Goal: Task Accomplishment & Management: Use online tool/utility

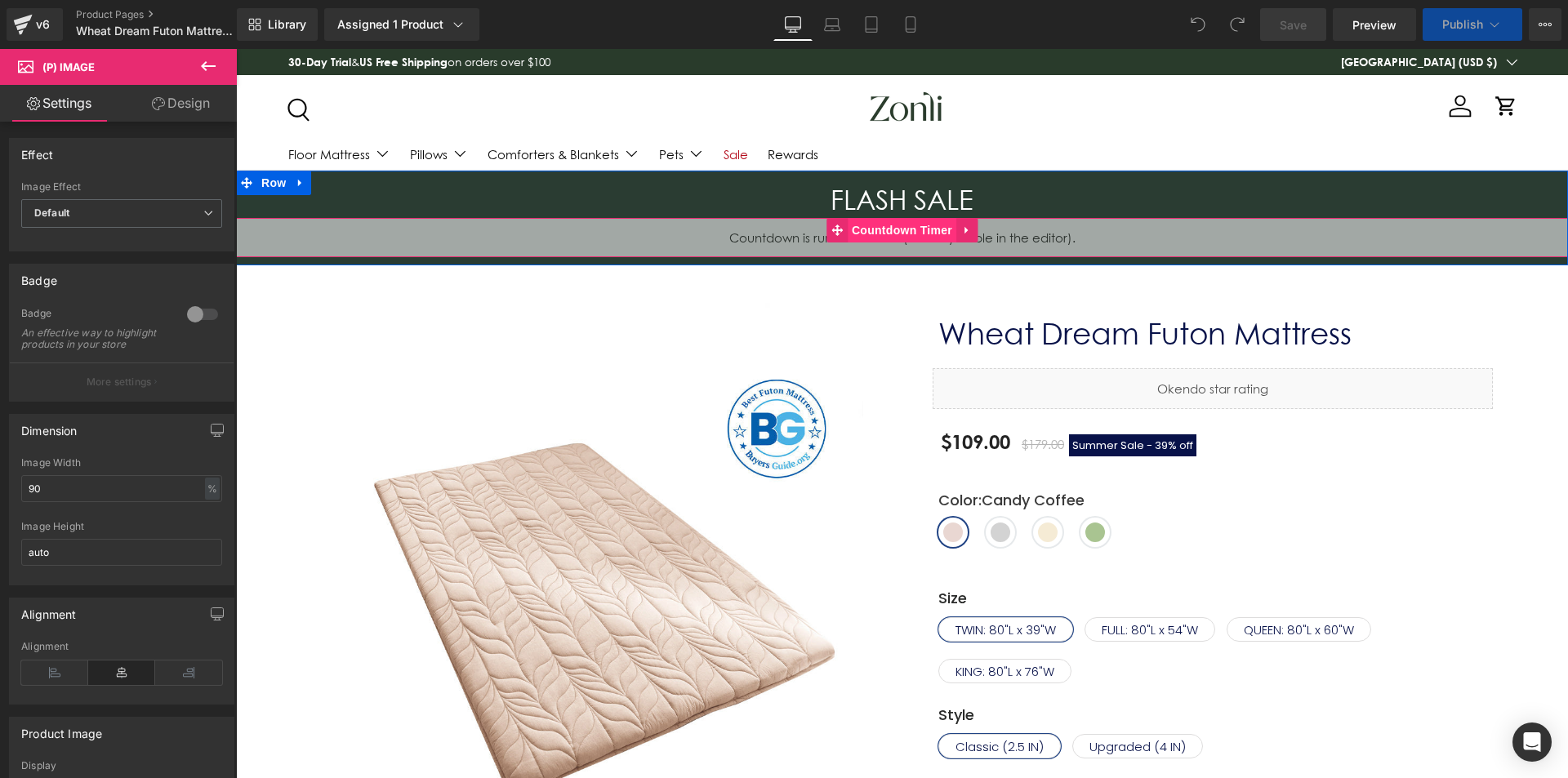
click at [887, 226] on span "Countdown Timer" at bounding box center [902, 230] width 109 height 24
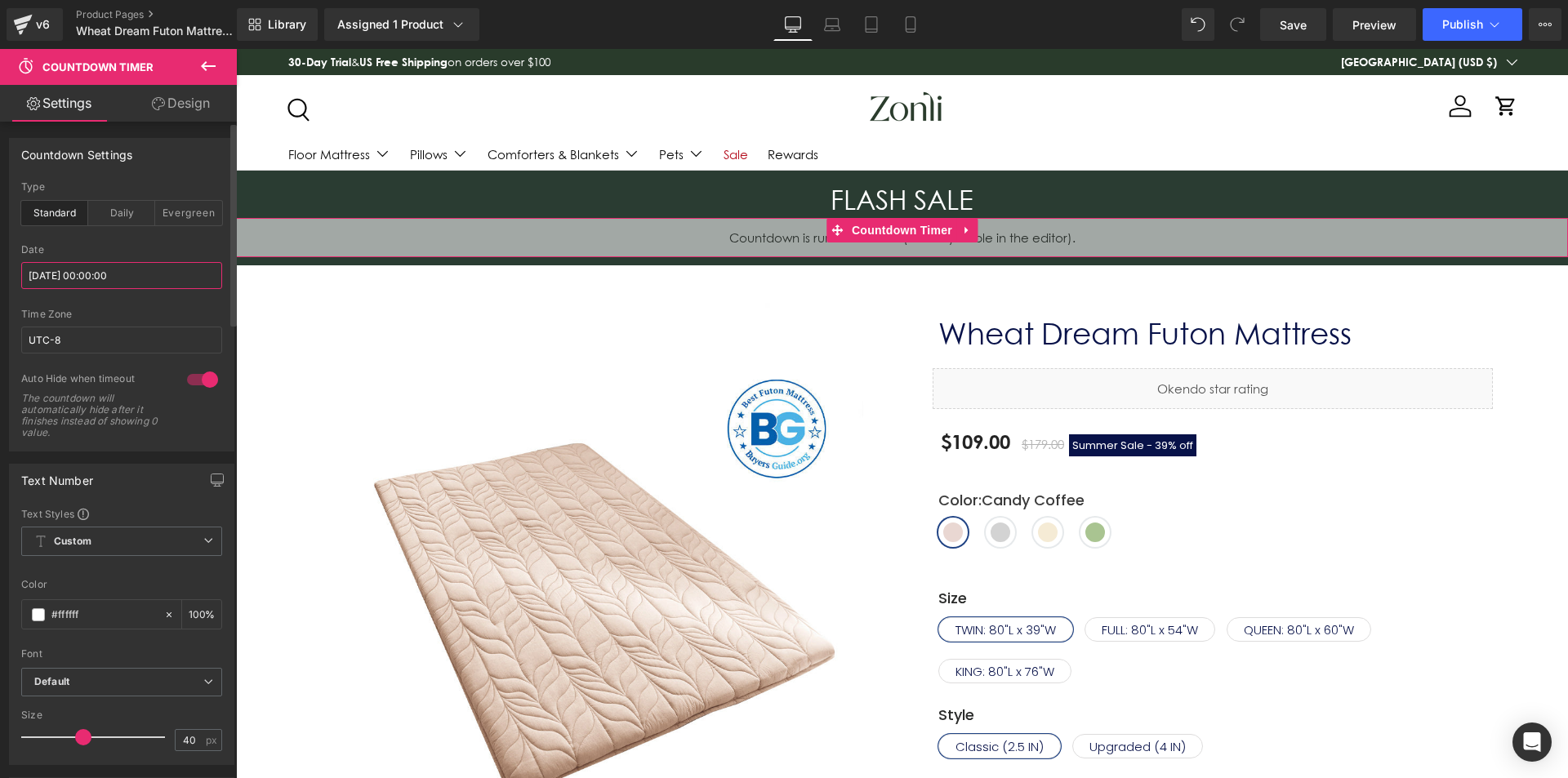
click at [93, 271] on input "[DATE] 00:00:00" at bounding box center [122, 275] width 201 height 27
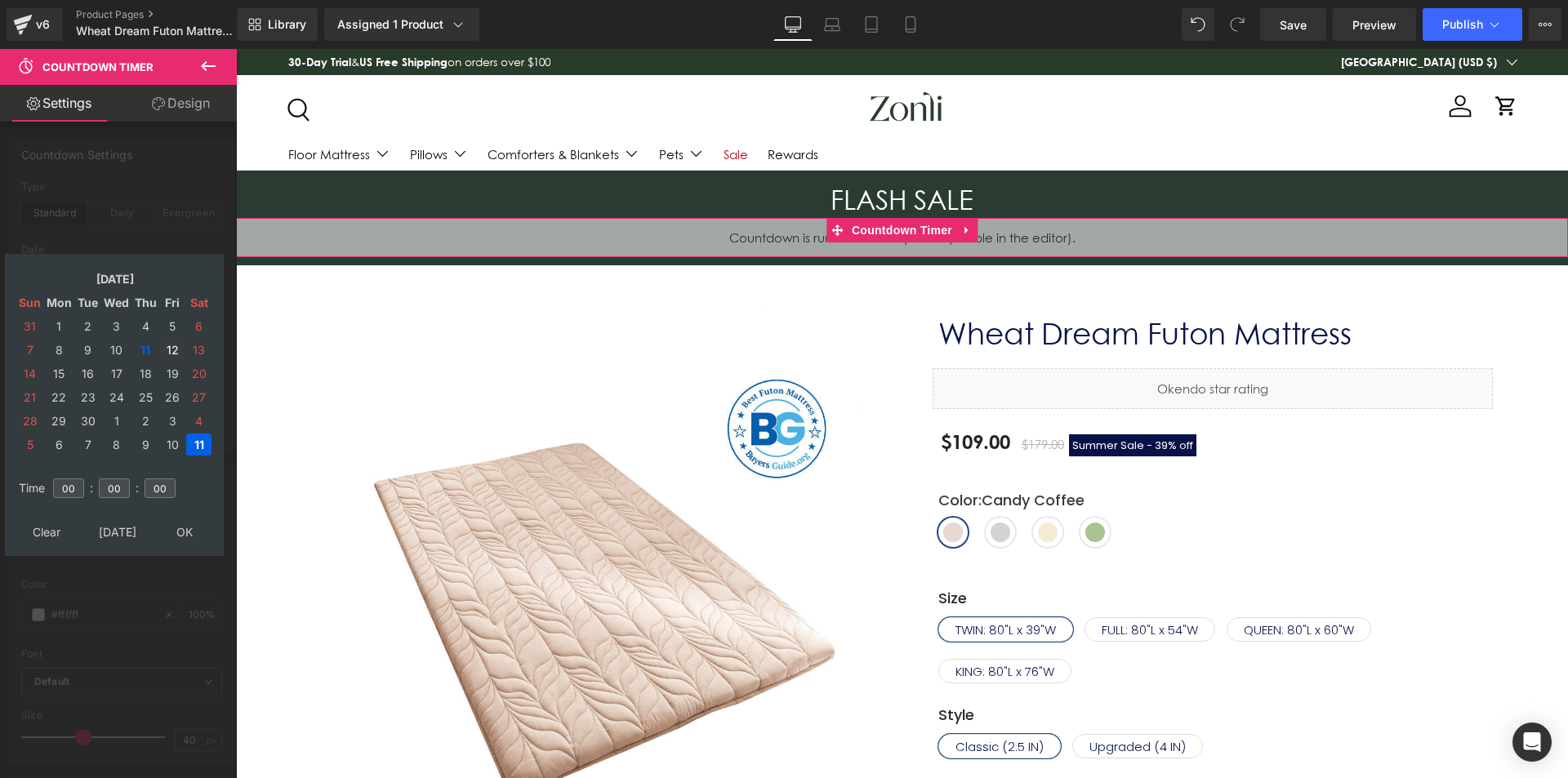
click at [162, 348] on td "12" at bounding box center [172, 350] width 24 height 22
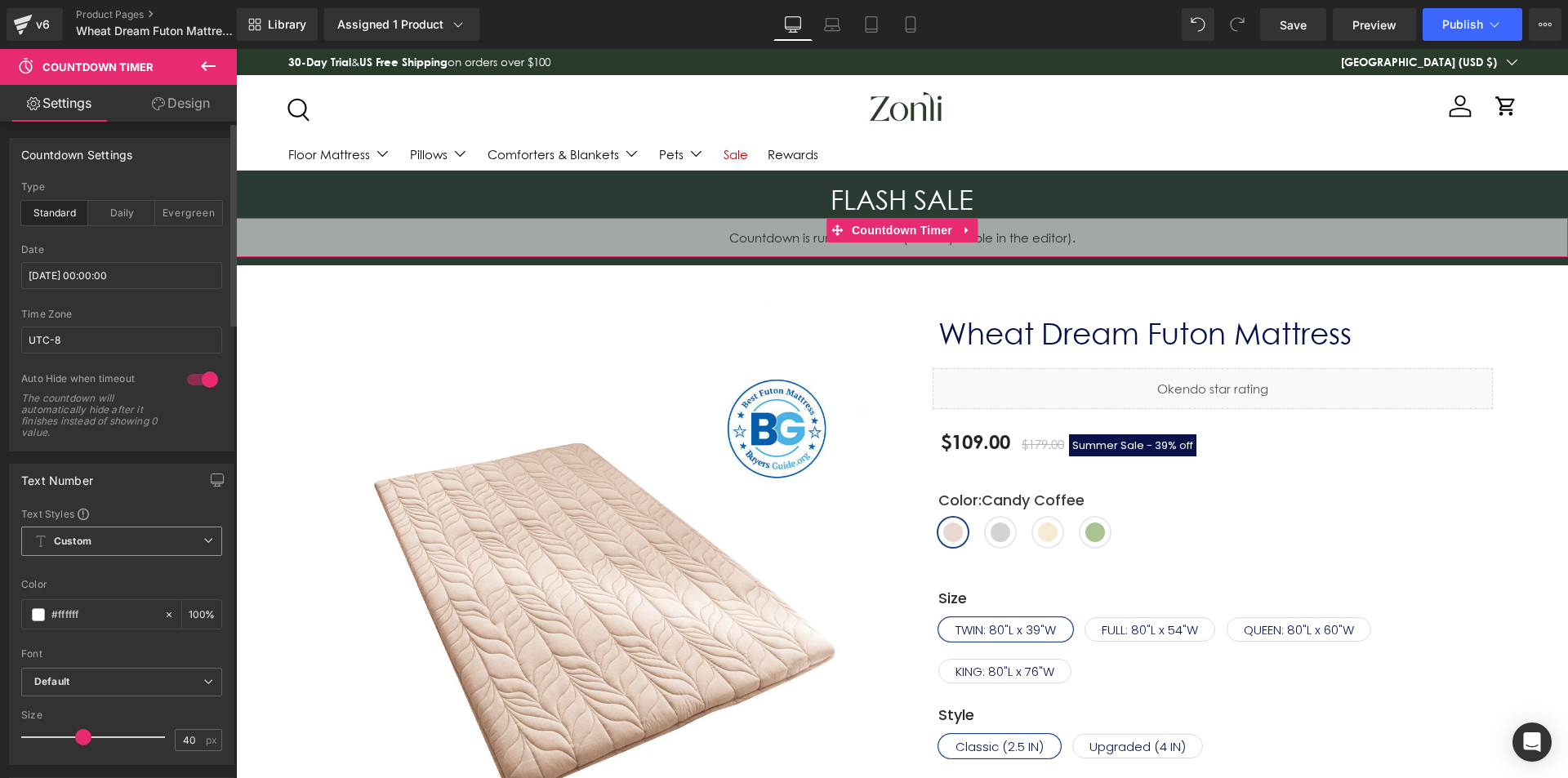
type input "[DATE] 00:00:00"
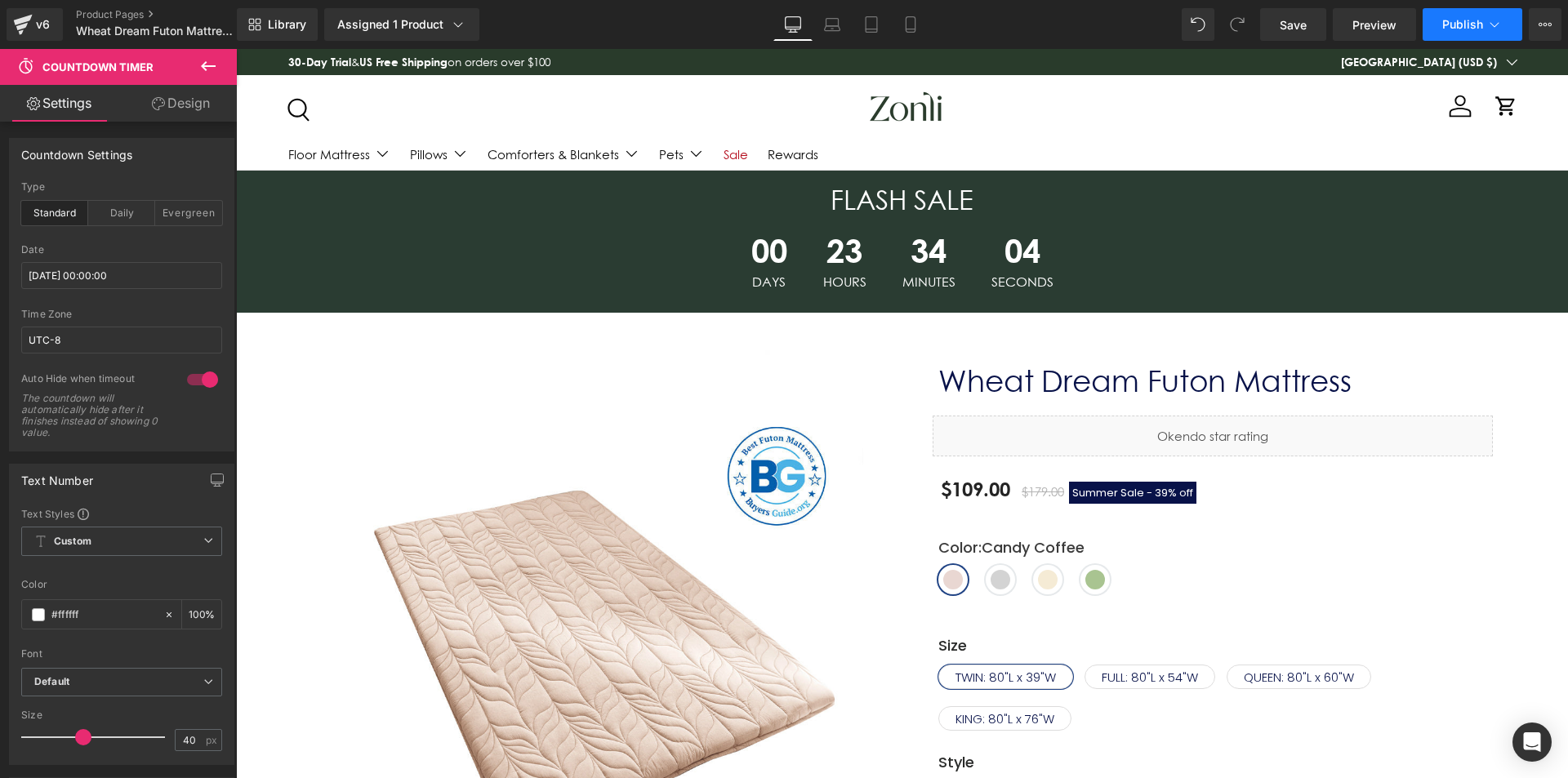
click at [1456, 25] on span "Publish" at bounding box center [1463, 24] width 41 height 13
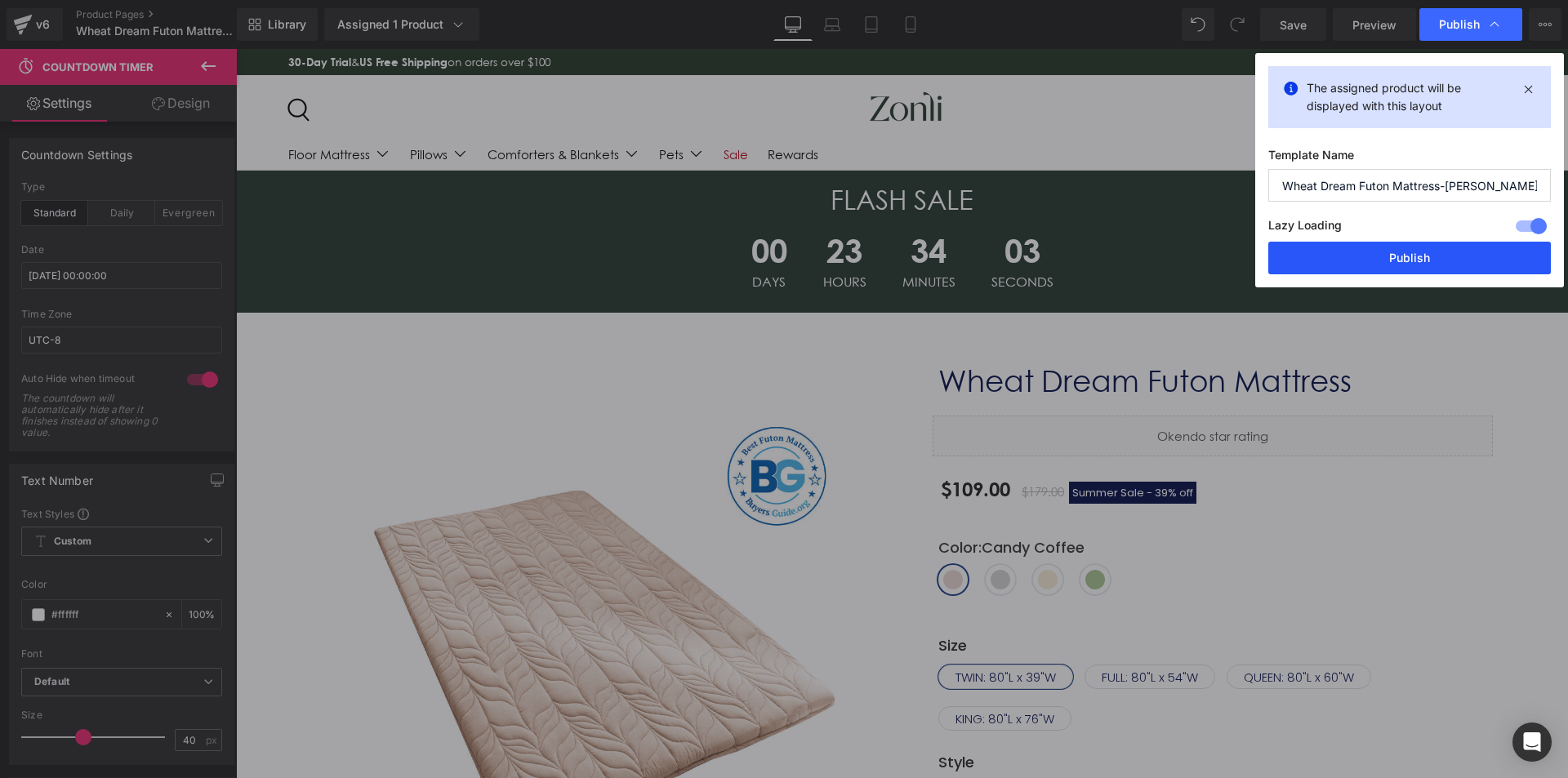
drag, startPoint x: 1424, startPoint y: 259, endPoint x: 1190, endPoint y: 206, distance: 239.9
click at [1424, 259] on button "Publish" at bounding box center [1410, 258] width 283 height 33
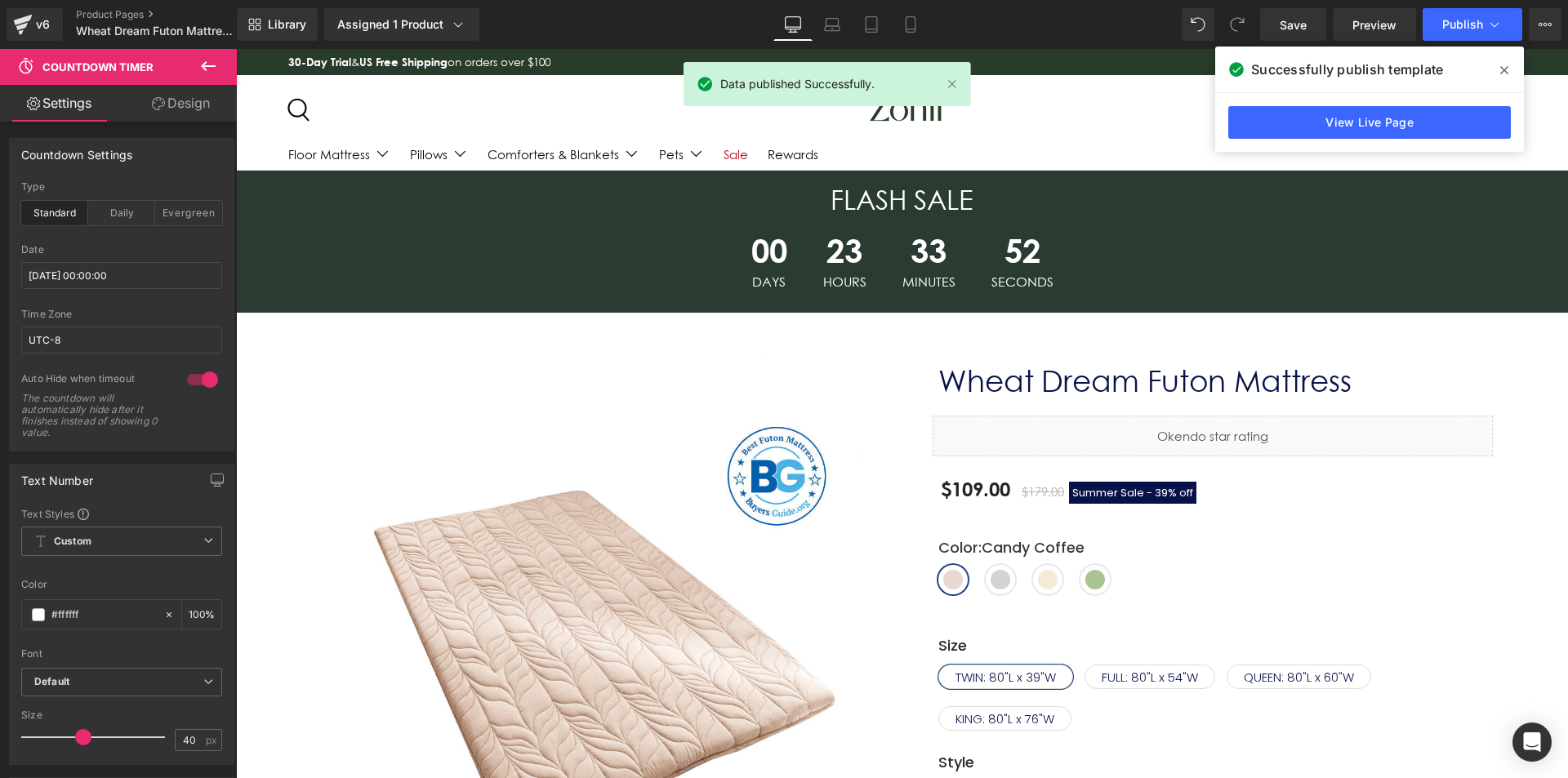
click at [1499, 68] on span at bounding box center [1505, 70] width 26 height 26
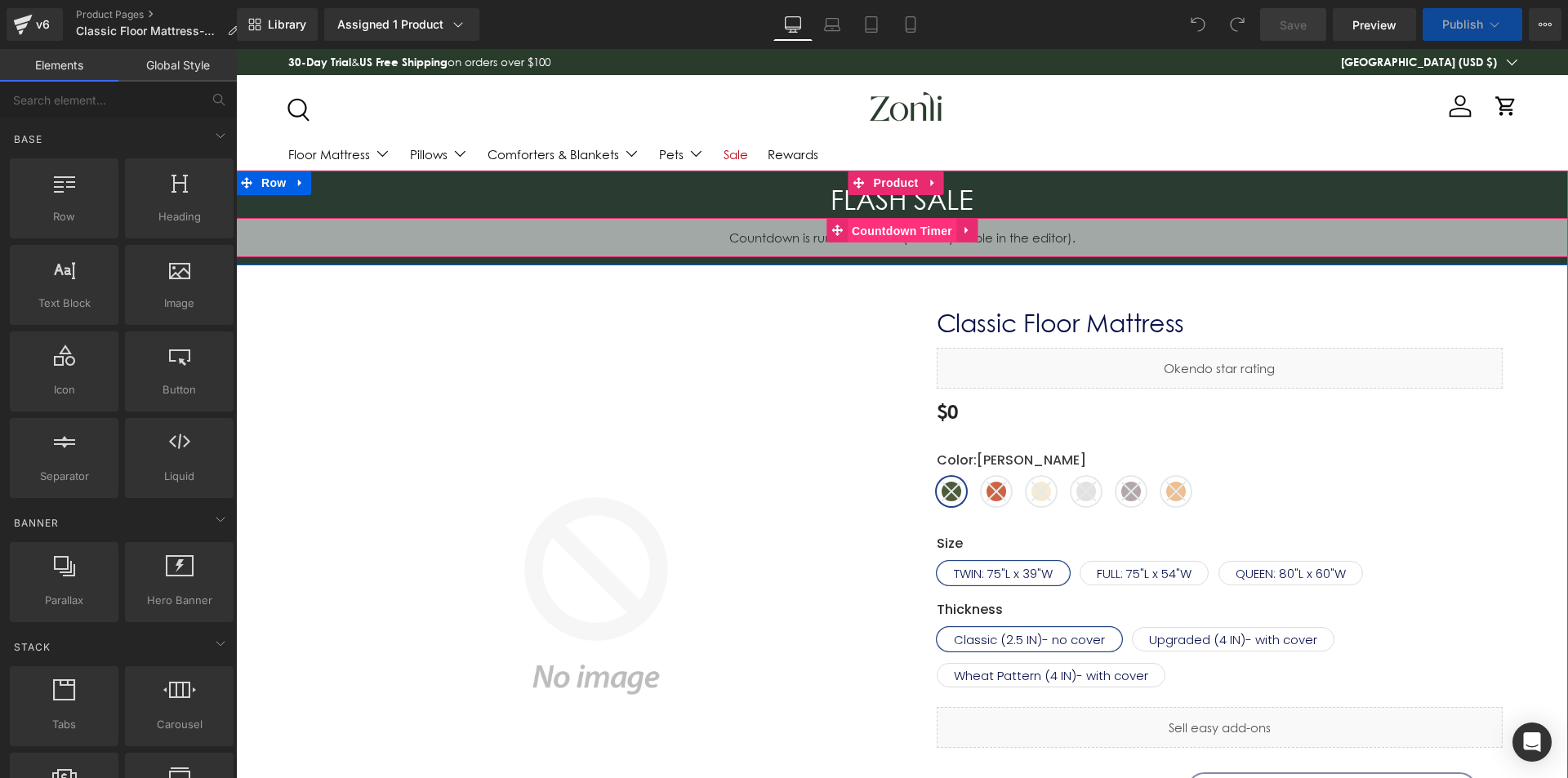
click at [879, 228] on span "Countdown Timer" at bounding box center [902, 231] width 109 height 24
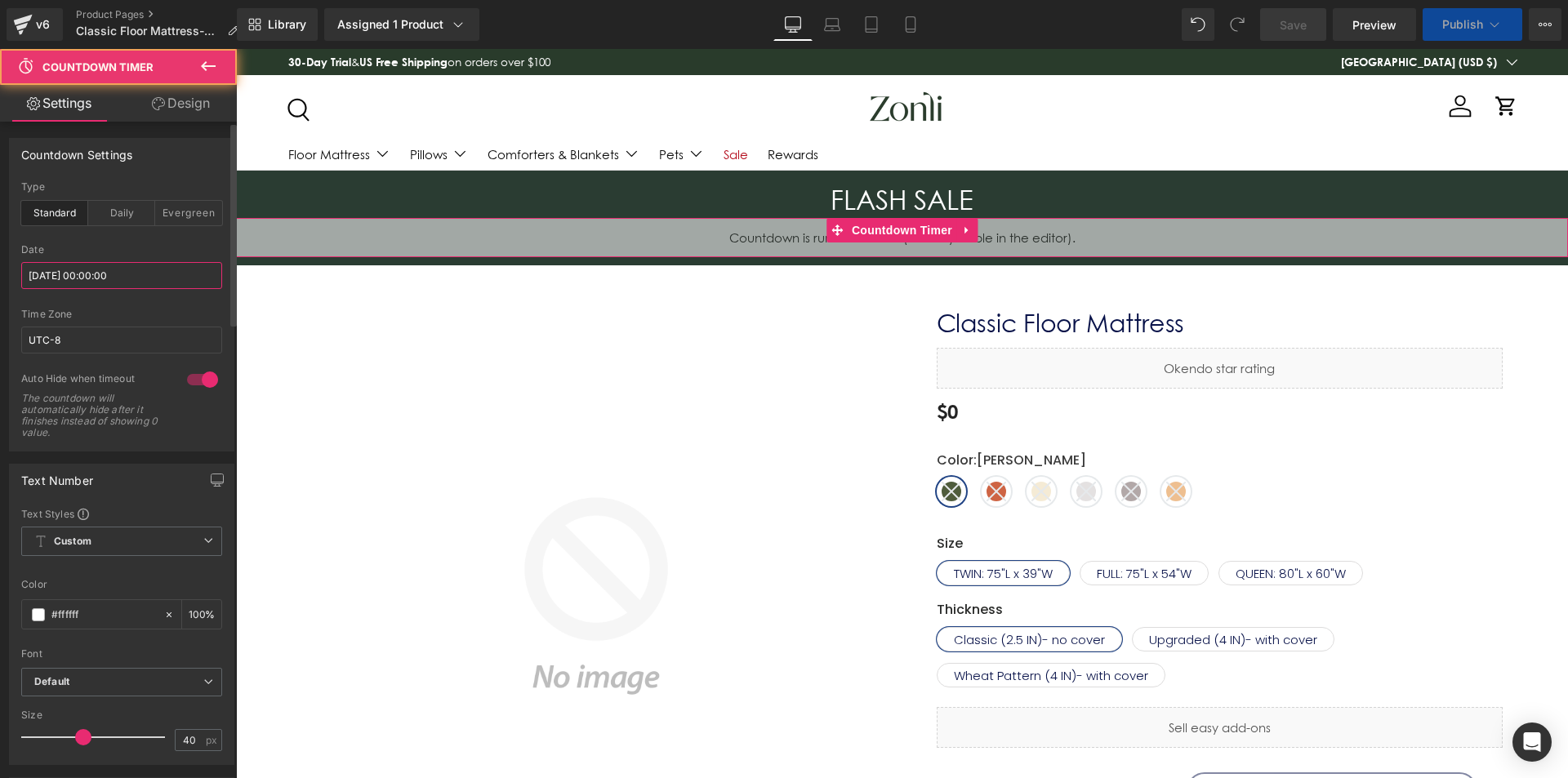
click at [113, 276] on input "[DATE] 00:00:00" at bounding box center [122, 275] width 201 height 27
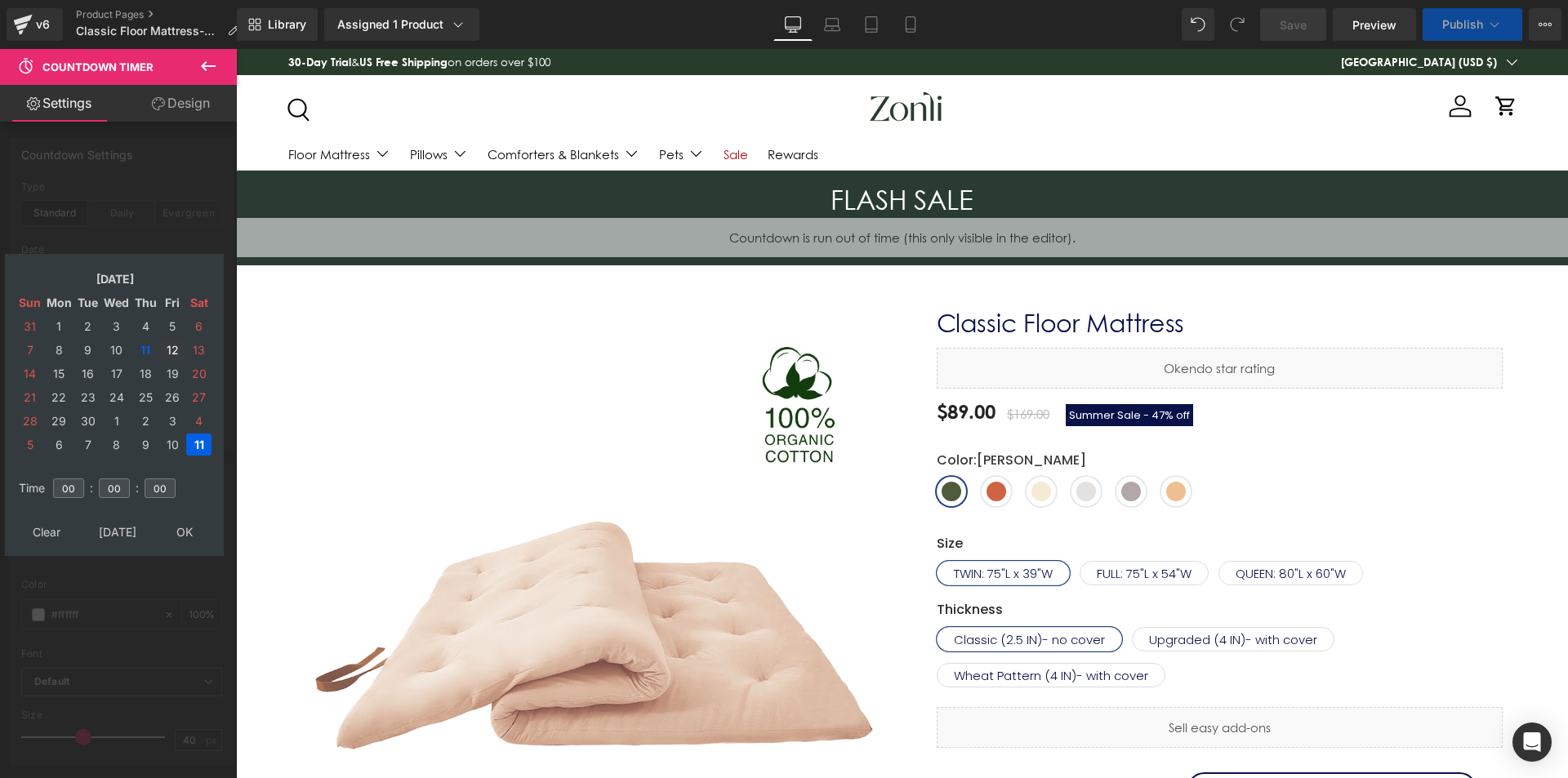
click at [169, 349] on td "12" at bounding box center [172, 350] width 24 height 22
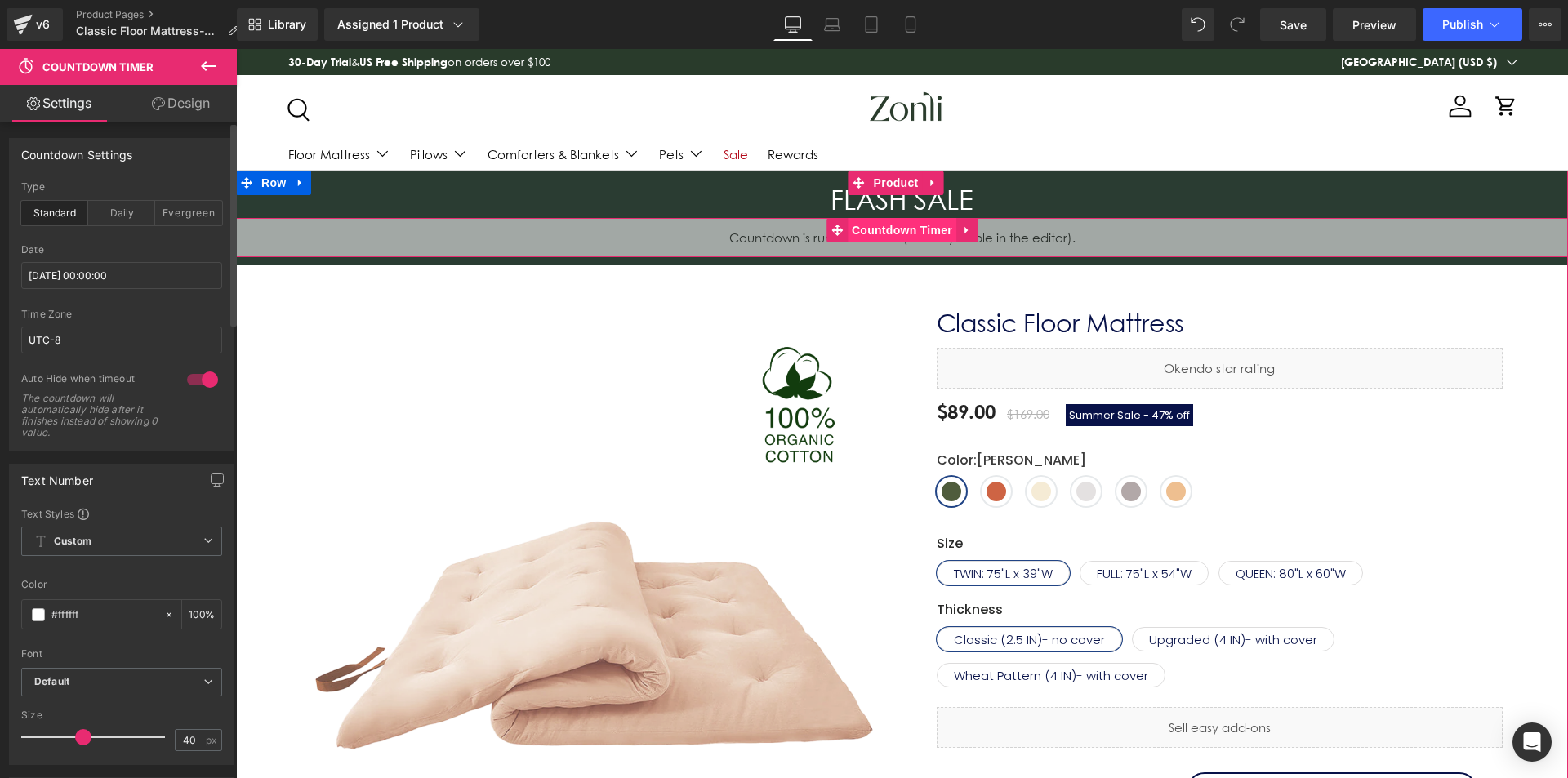
click at [909, 231] on span "Countdown Timer" at bounding box center [902, 230] width 109 height 24
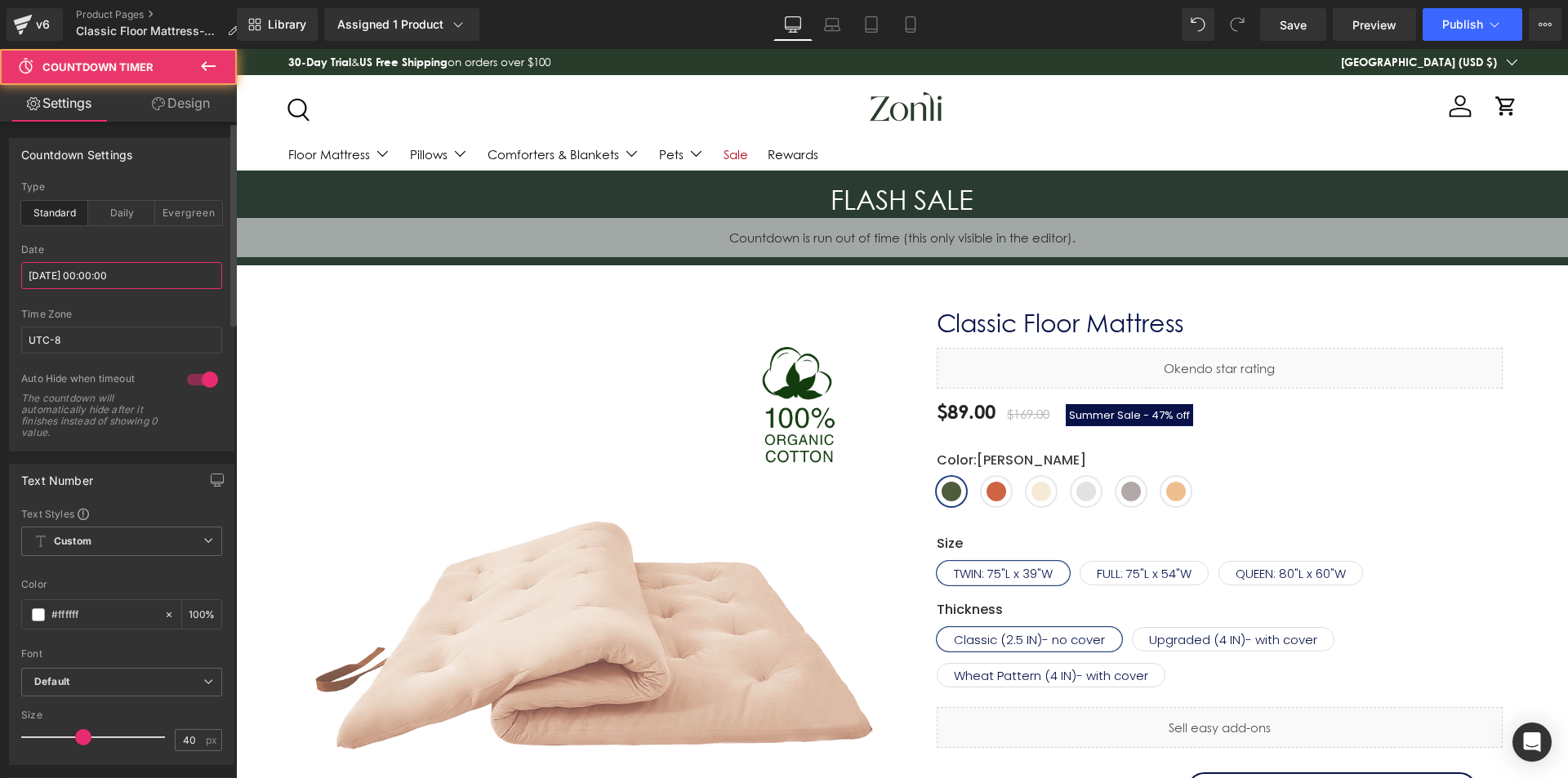
click at [74, 277] on input "2025/09/11 00:00:00" at bounding box center [122, 275] width 201 height 27
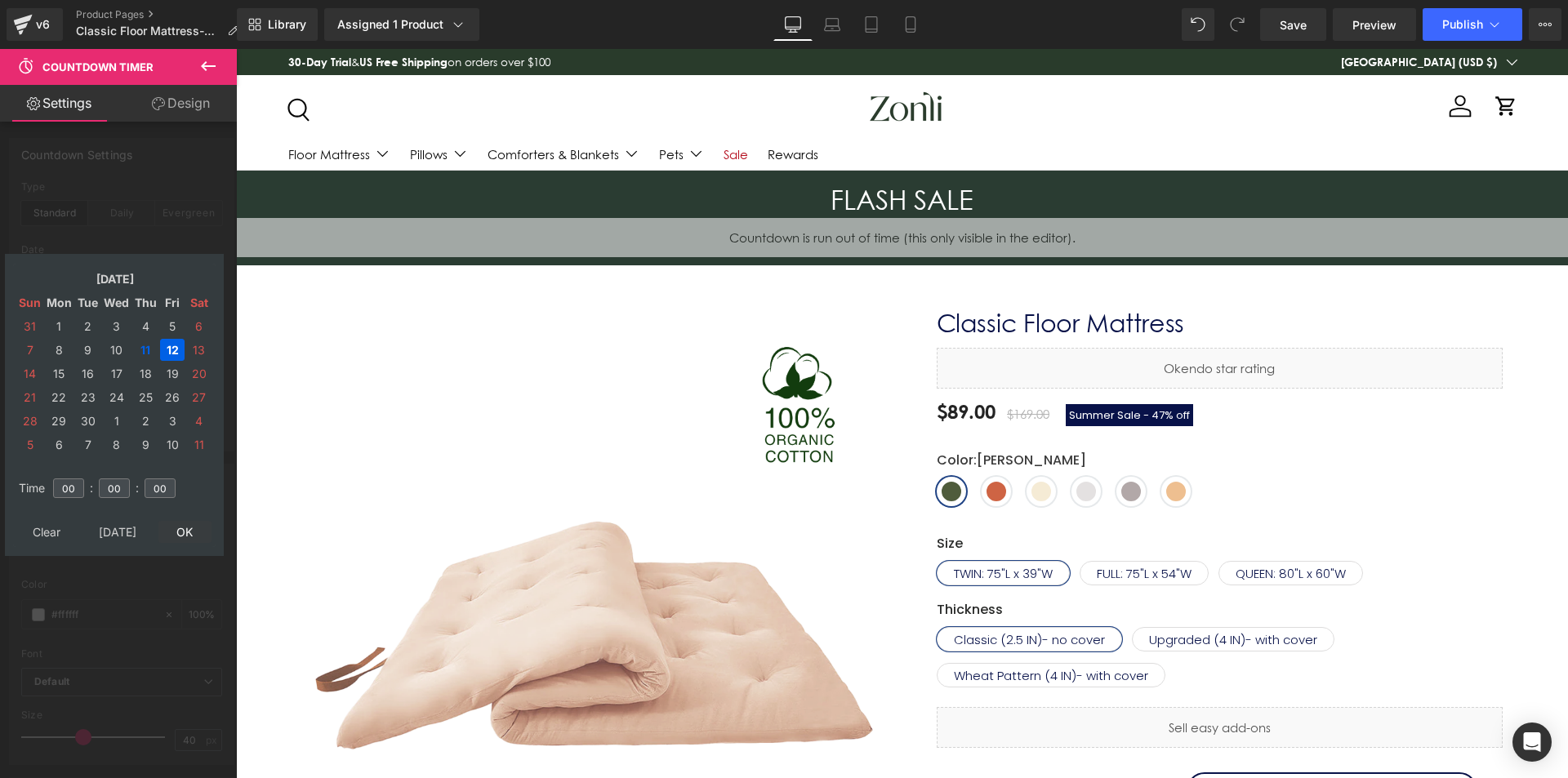
drag, startPoint x: 179, startPoint y: 531, endPoint x: 110, endPoint y: 384, distance: 162.4
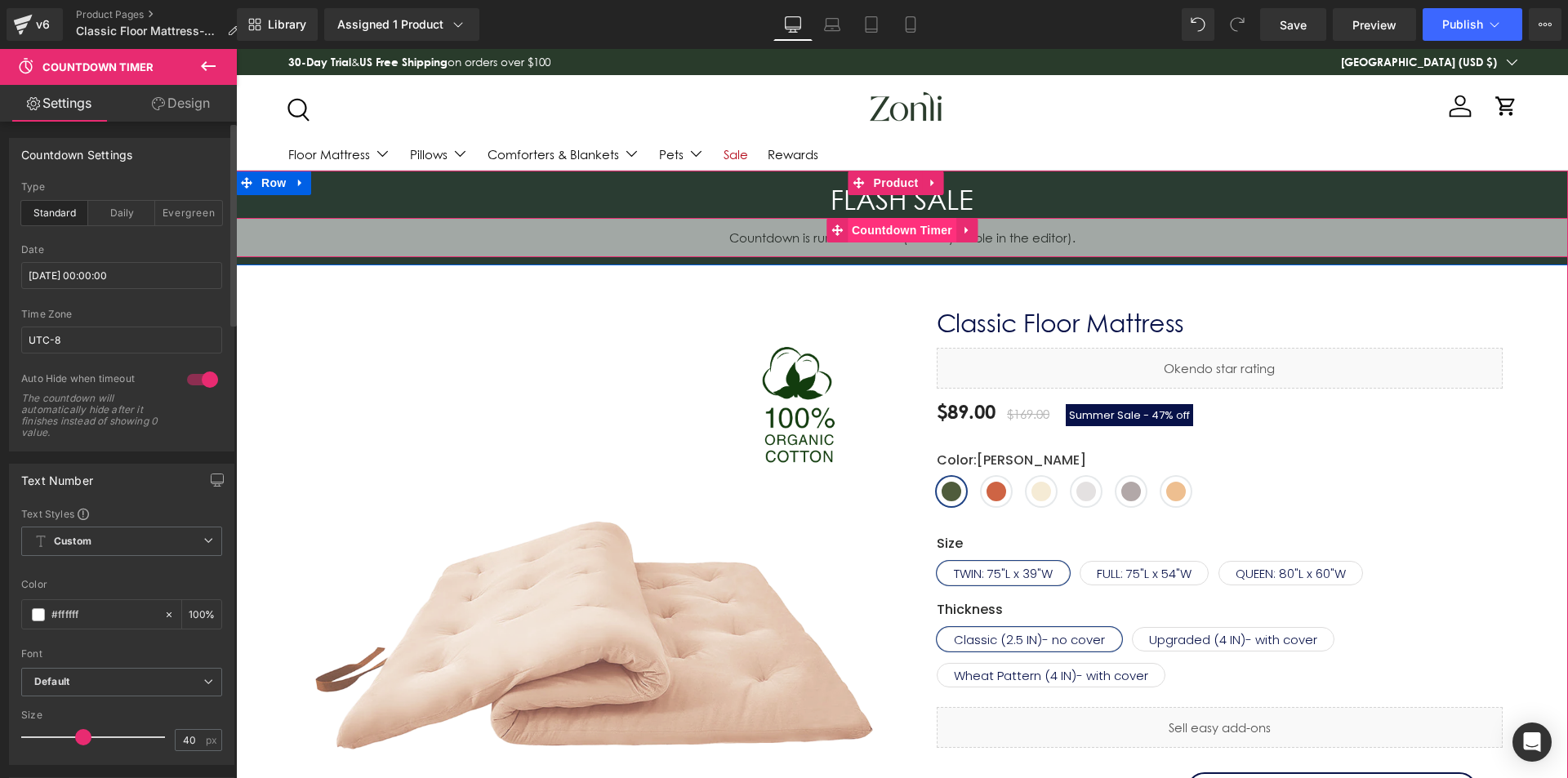
click at [915, 234] on span "Countdown Timer" at bounding box center [902, 230] width 109 height 24
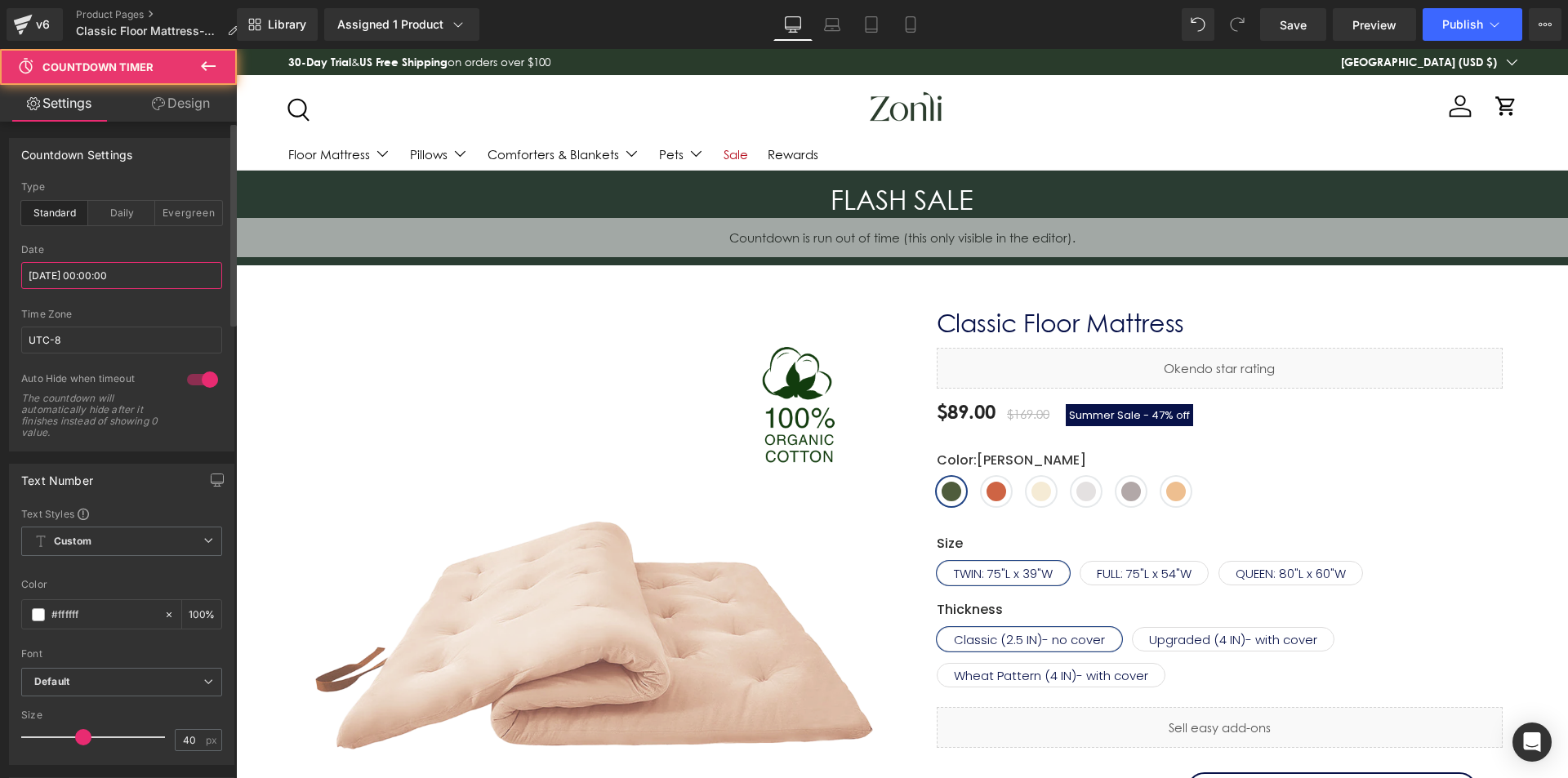
click at [110, 274] on input "2025/09/11 00:00:00" at bounding box center [122, 275] width 201 height 27
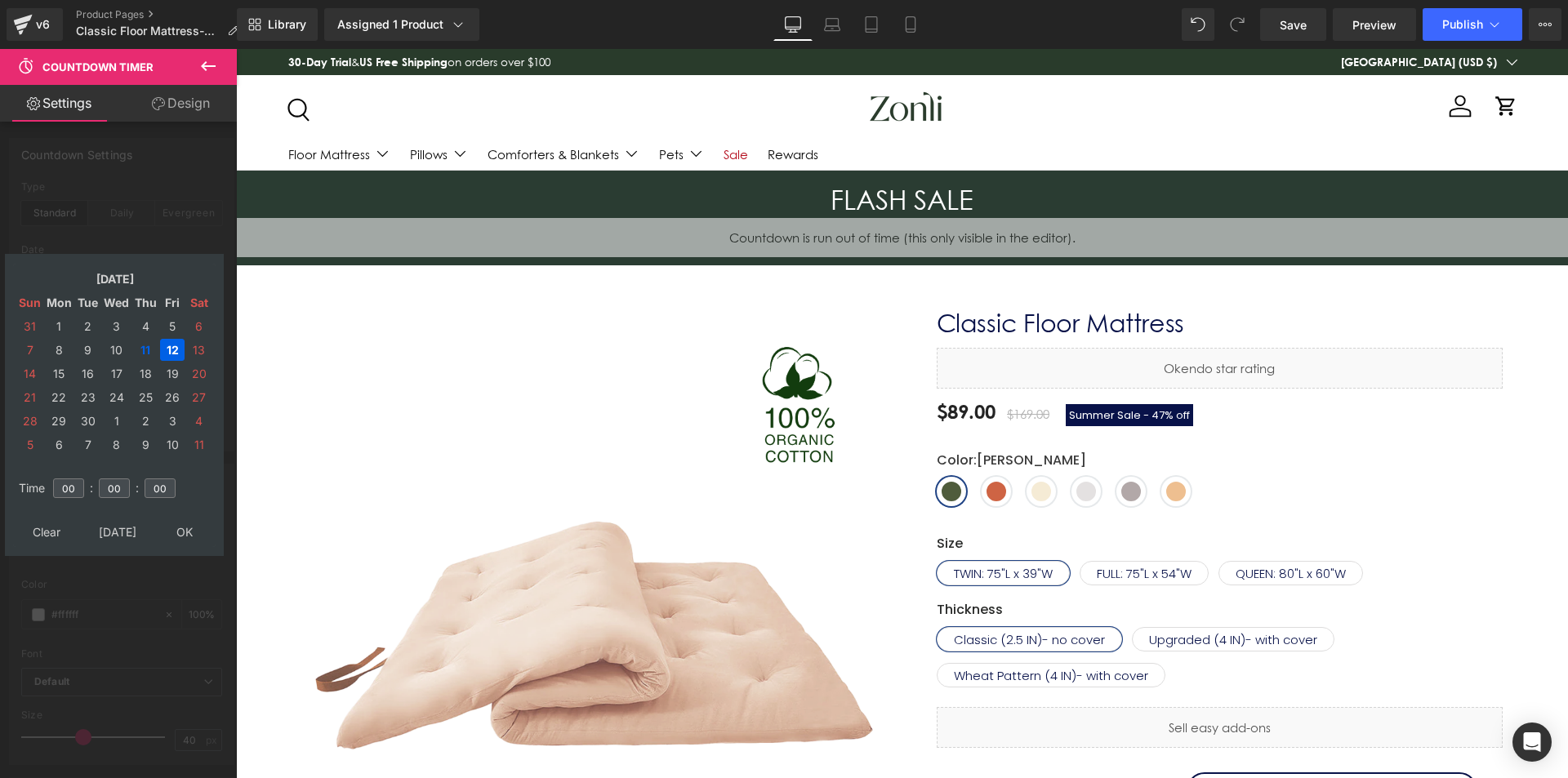
click at [201, 337] on table "Sep, 2025 Sun Mon Tue Wed Thu Fri Sat 31 1 2 3 4 5 6 7 8 9 10 11 12 13 14 15 16…" at bounding box center [114, 362] width 203 height 196
click at [199, 350] on td "13" at bounding box center [199, 350] width 25 height 22
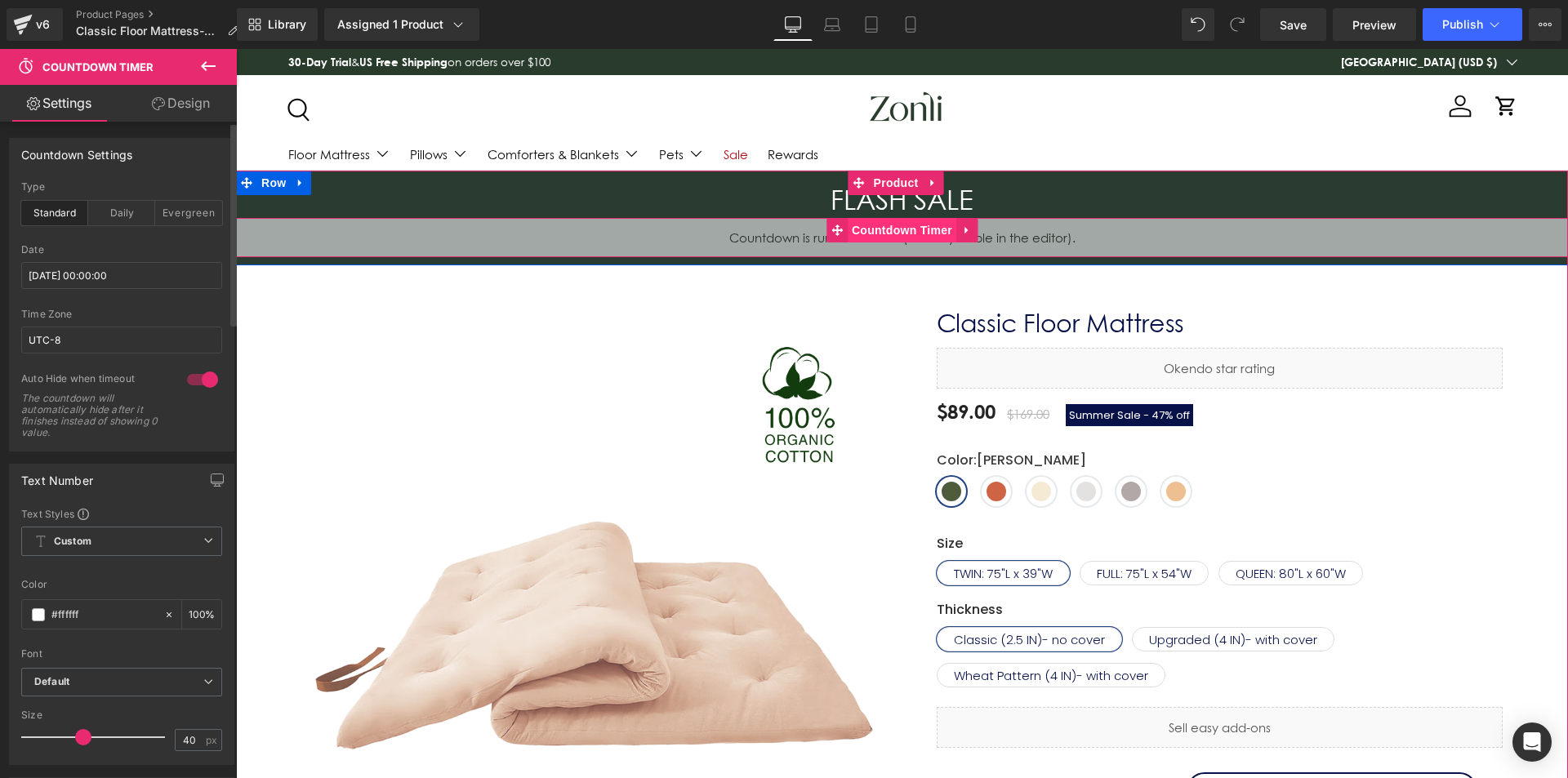
click at [908, 225] on span "Countdown Timer" at bounding box center [902, 230] width 109 height 24
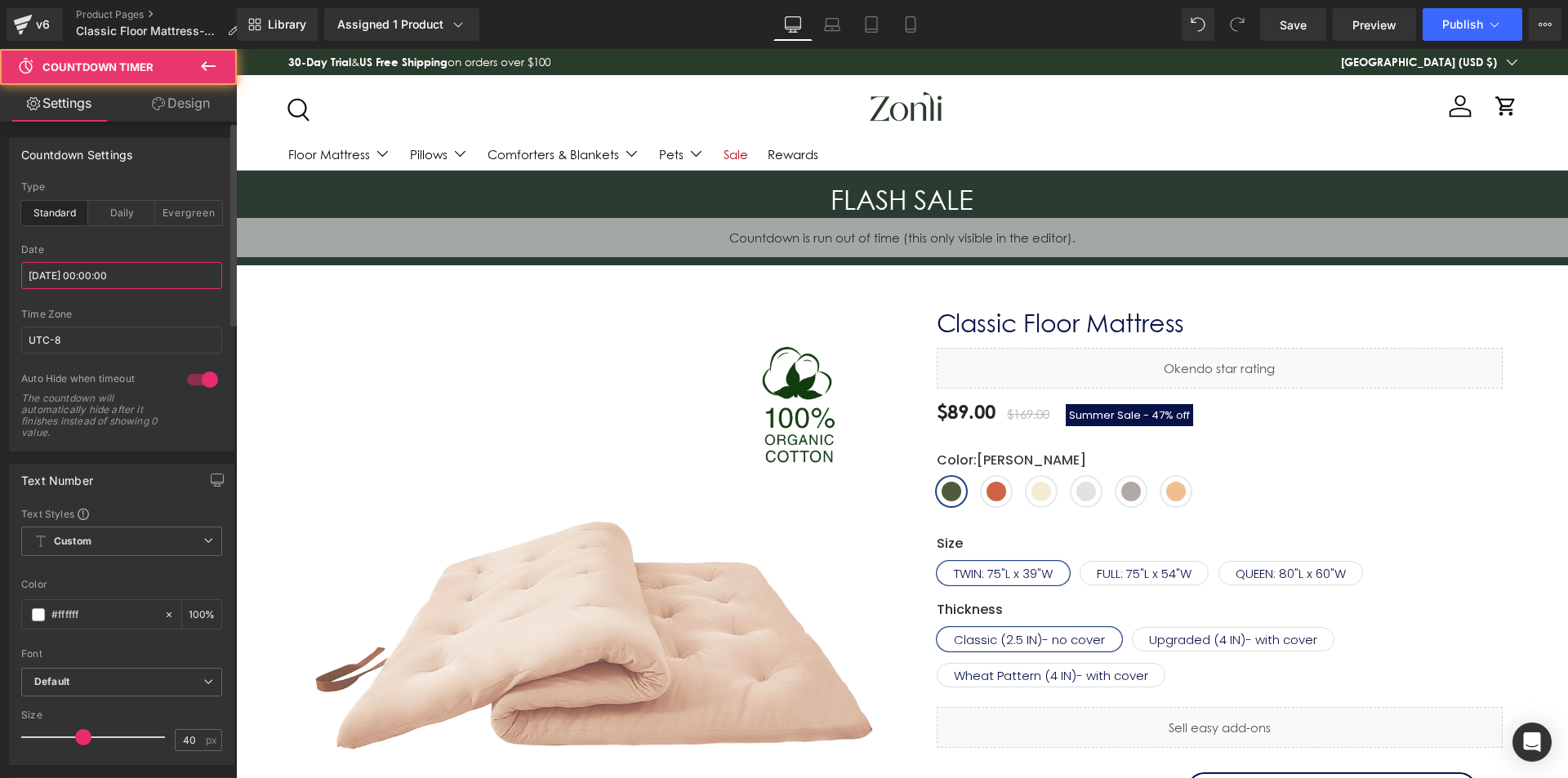
click at [88, 274] on input "2025/09/11 00:00:00" at bounding box center [122, 275] width 201 height 27
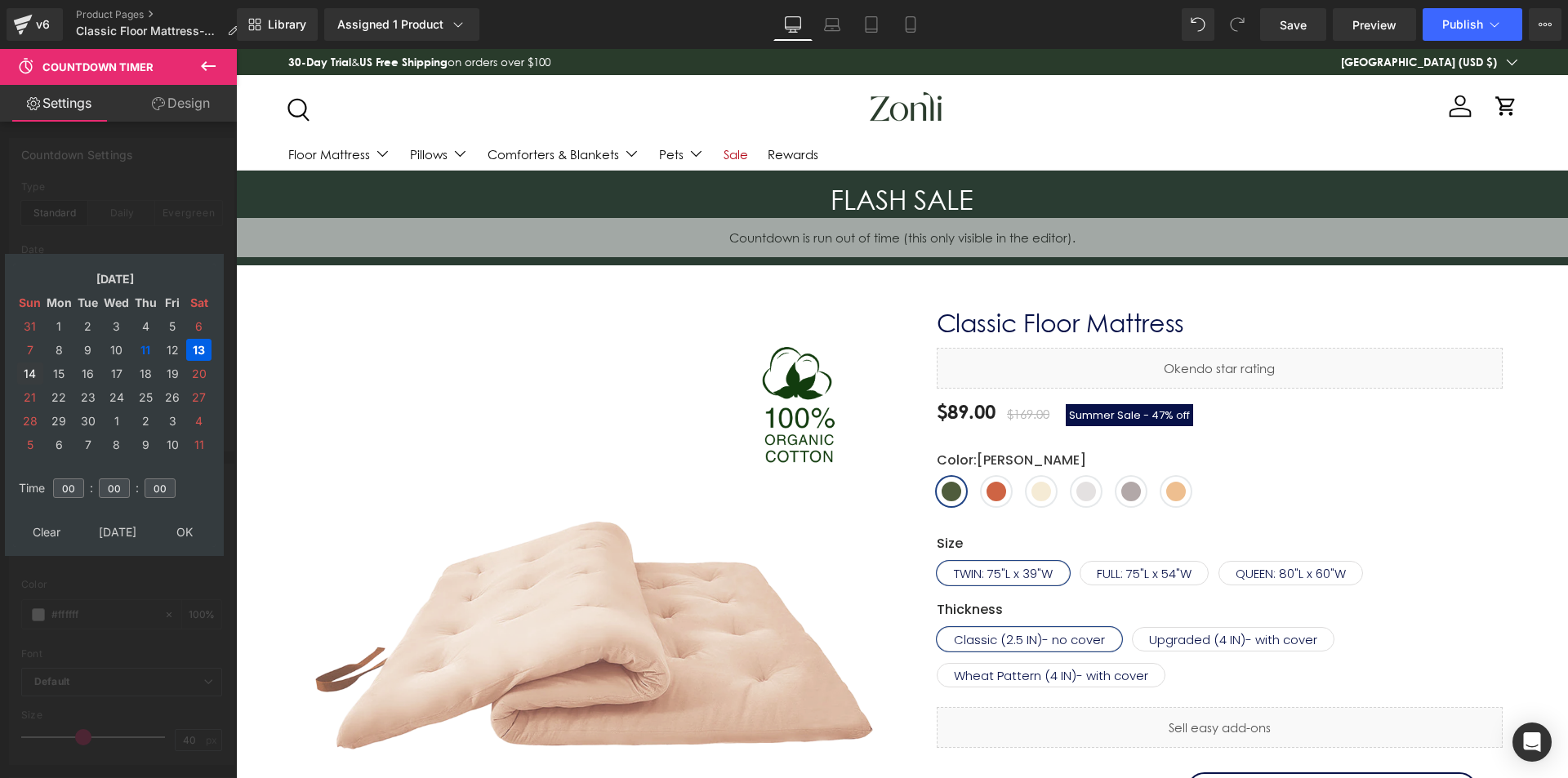
click at [32, 373] on td "14" at bounding box center [30, 373] width 26 height 22
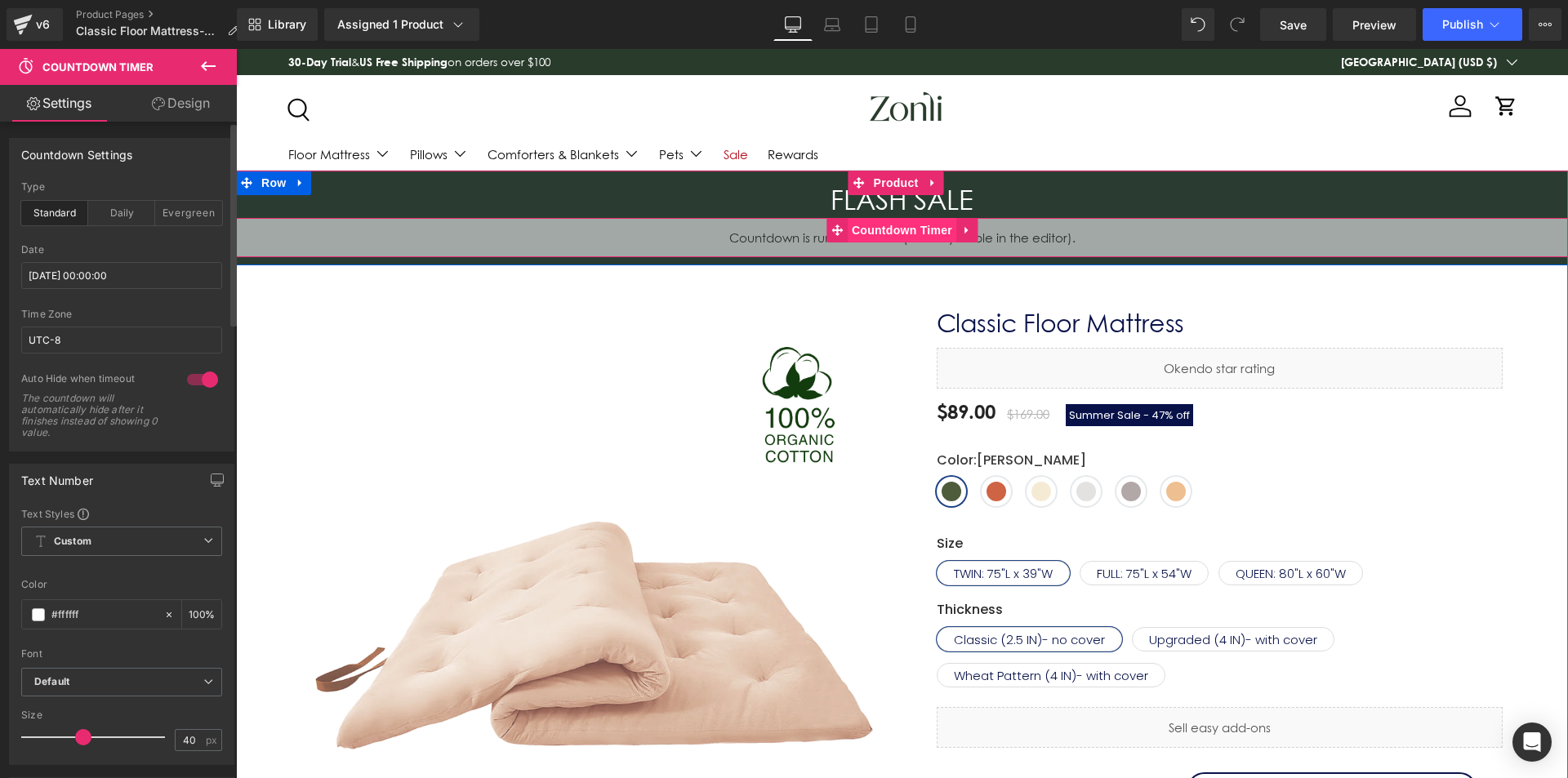
click at [882, 226] on span "Countdown Timer" at bounding box center [902, 230] width 109 height 24
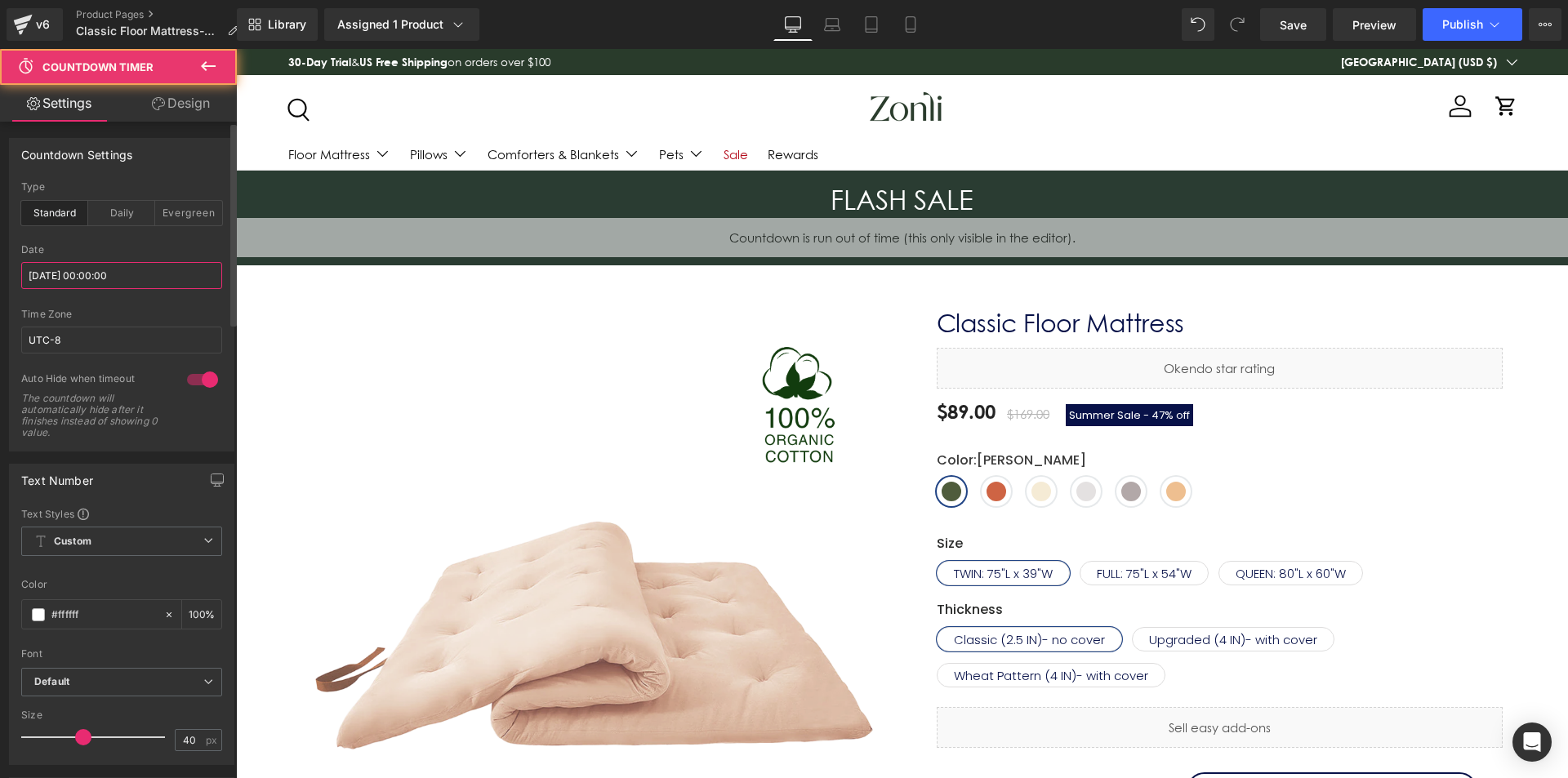
click at [115, 271] on input "2025/09/11 00:00:00" at bounding box center [122, 275] width 201 height 27
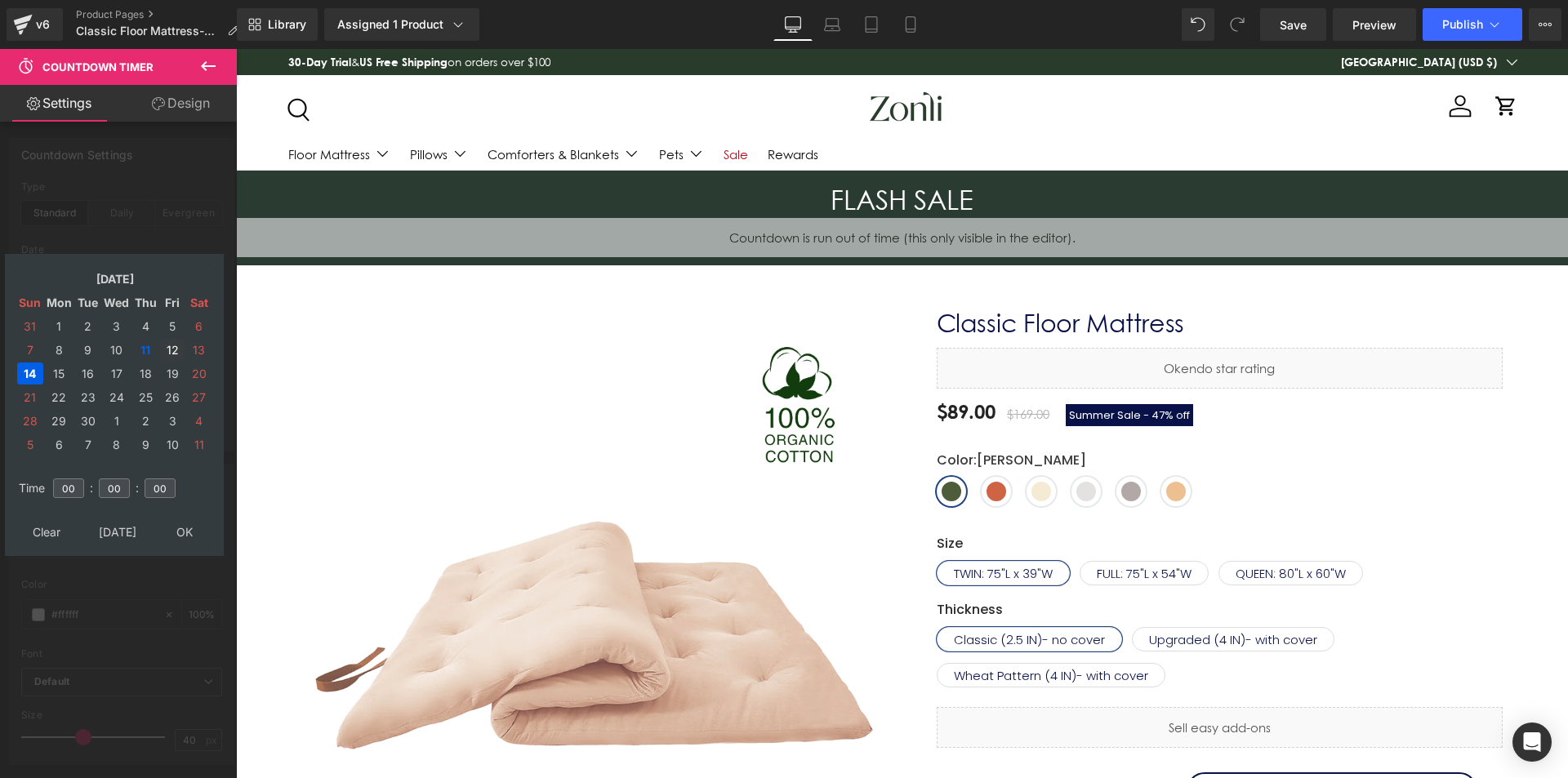
click at [166, 340] on td "12" at bounding box center [172, 350] width 24 height 22
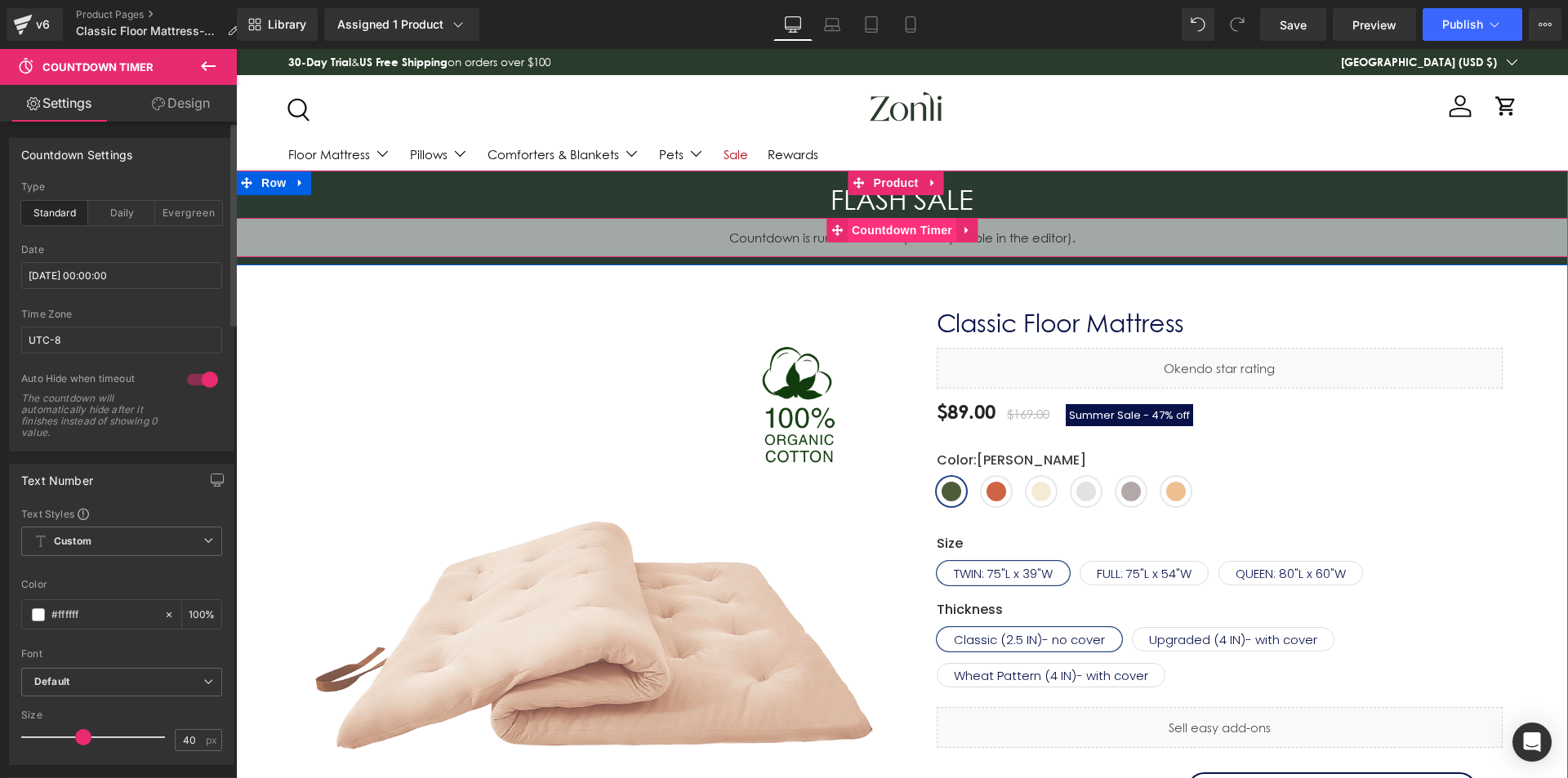
click at [895, 222] on span "Countdown Timer" at bounding box center [902, 230] width 109 height 24
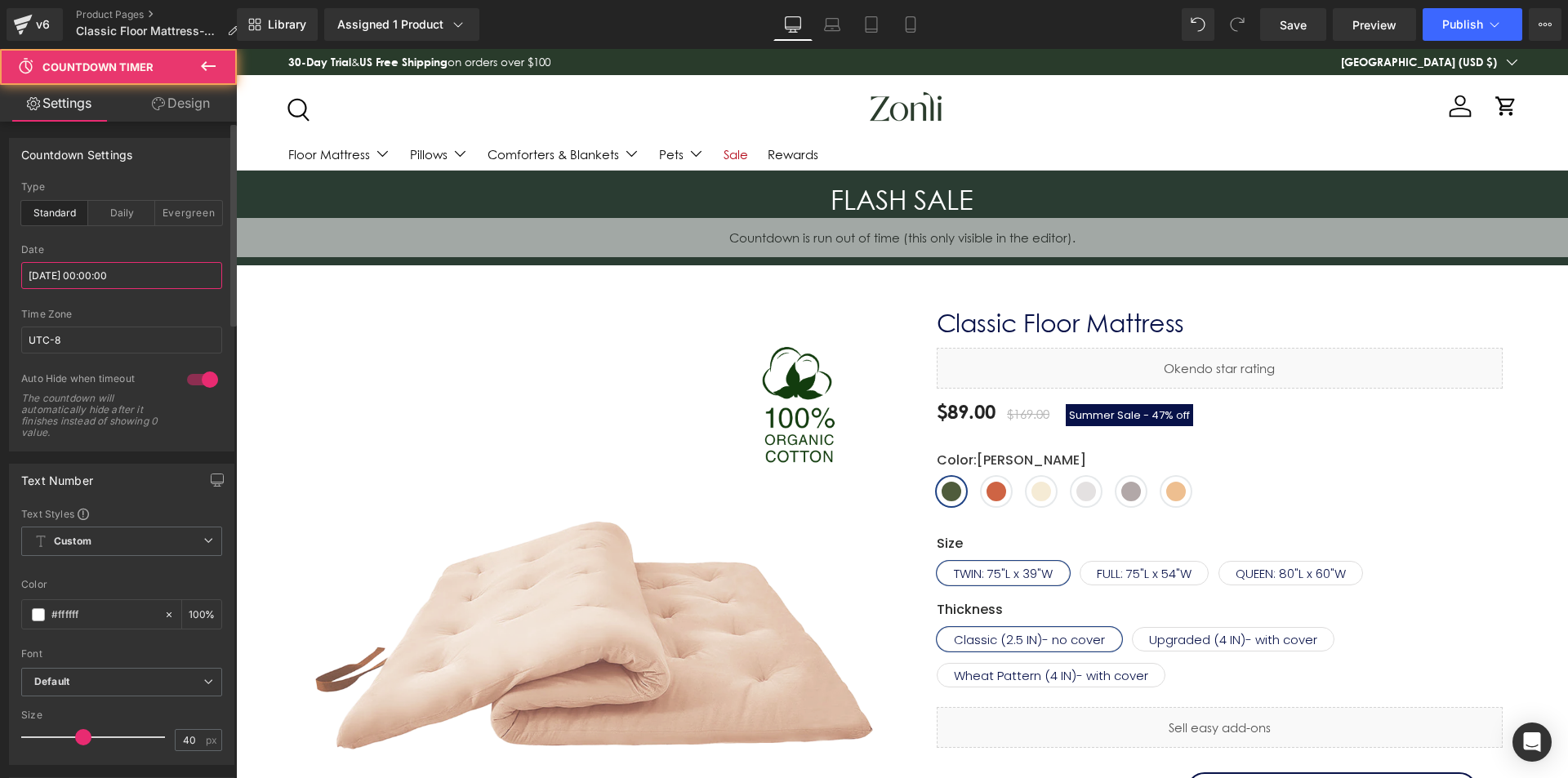
click at [123, 275] on input "2025/09/11 00:00:00" at bounding box center [122, 275] width 201 height 27
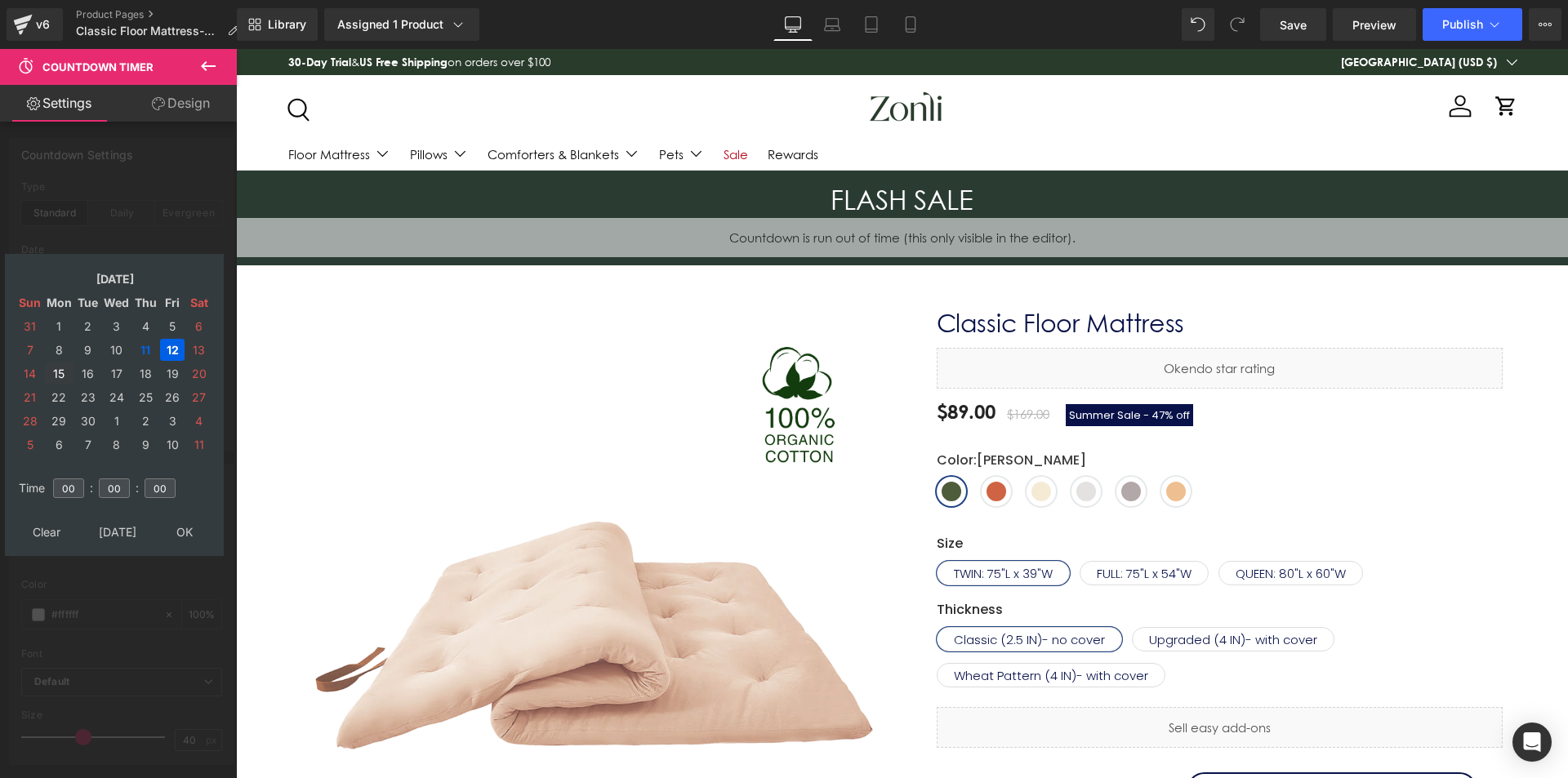
click at [63, 370] on td "15" at bounding box center [59, 373] width 29 height 22
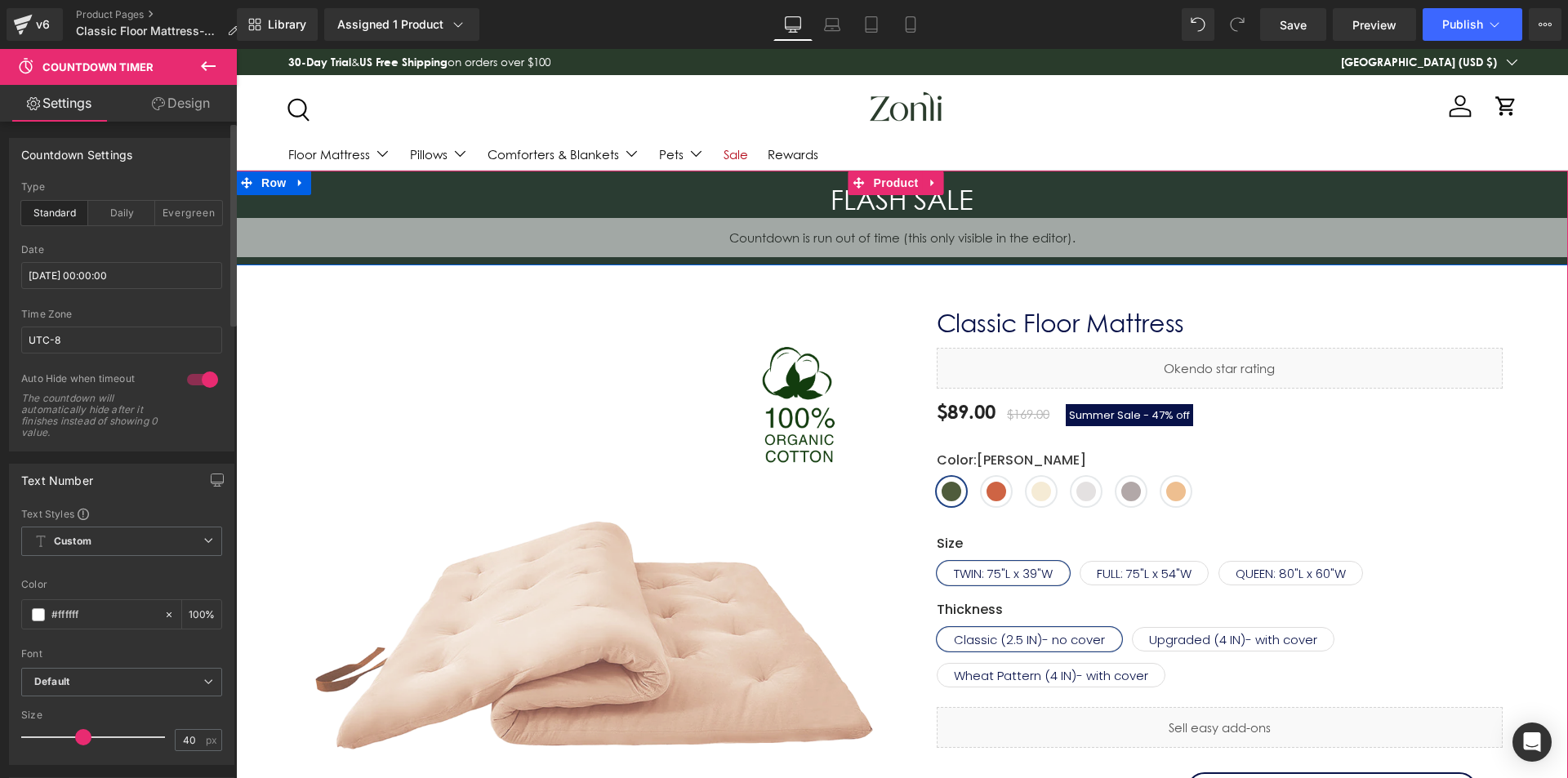
click at [906, 215] on div "FLASH SALE Heading" at bounding box center [901, 201] width 1332 height 35
click at [875, 220] on div "00 Days 00 Hours 00 Minutes 00 Seconds Countdown Timer" at bounding box center [901, 237] width 1332 height 39
click at [863, 230] on span "Countdown Timer" at bounding box center [901, 230] width 87 height 19
click at [879, 223] on span "Countdown Timer" at bounding box center [902, 231] width 109 height 24
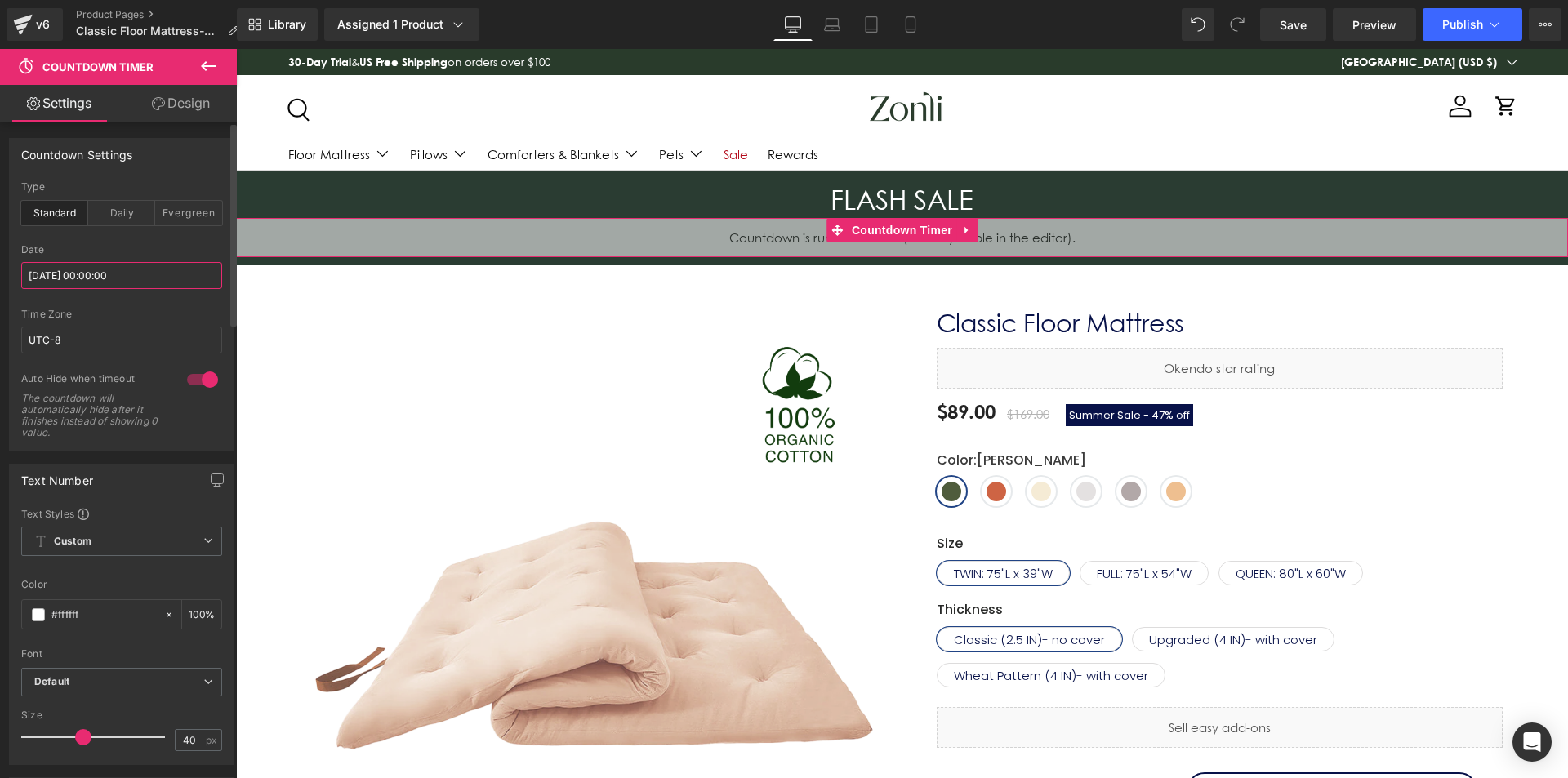
click at [113, 275] on input "2025/09/15 00:00:00" at bounding box center [122, 275] width 201 height 27
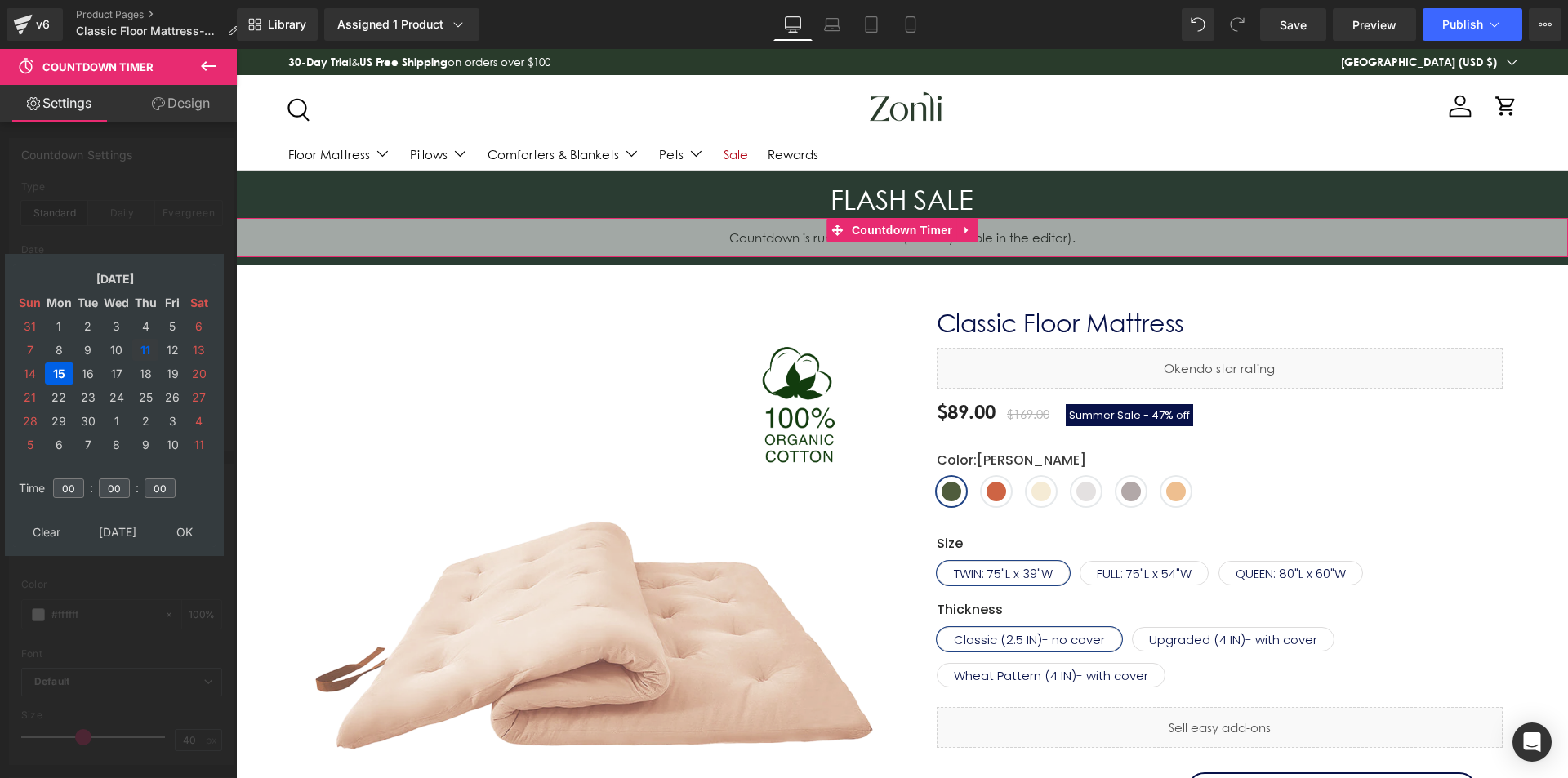
click at [161, 347] on td "12" at bounding box center [172, 350] width 24 height 22
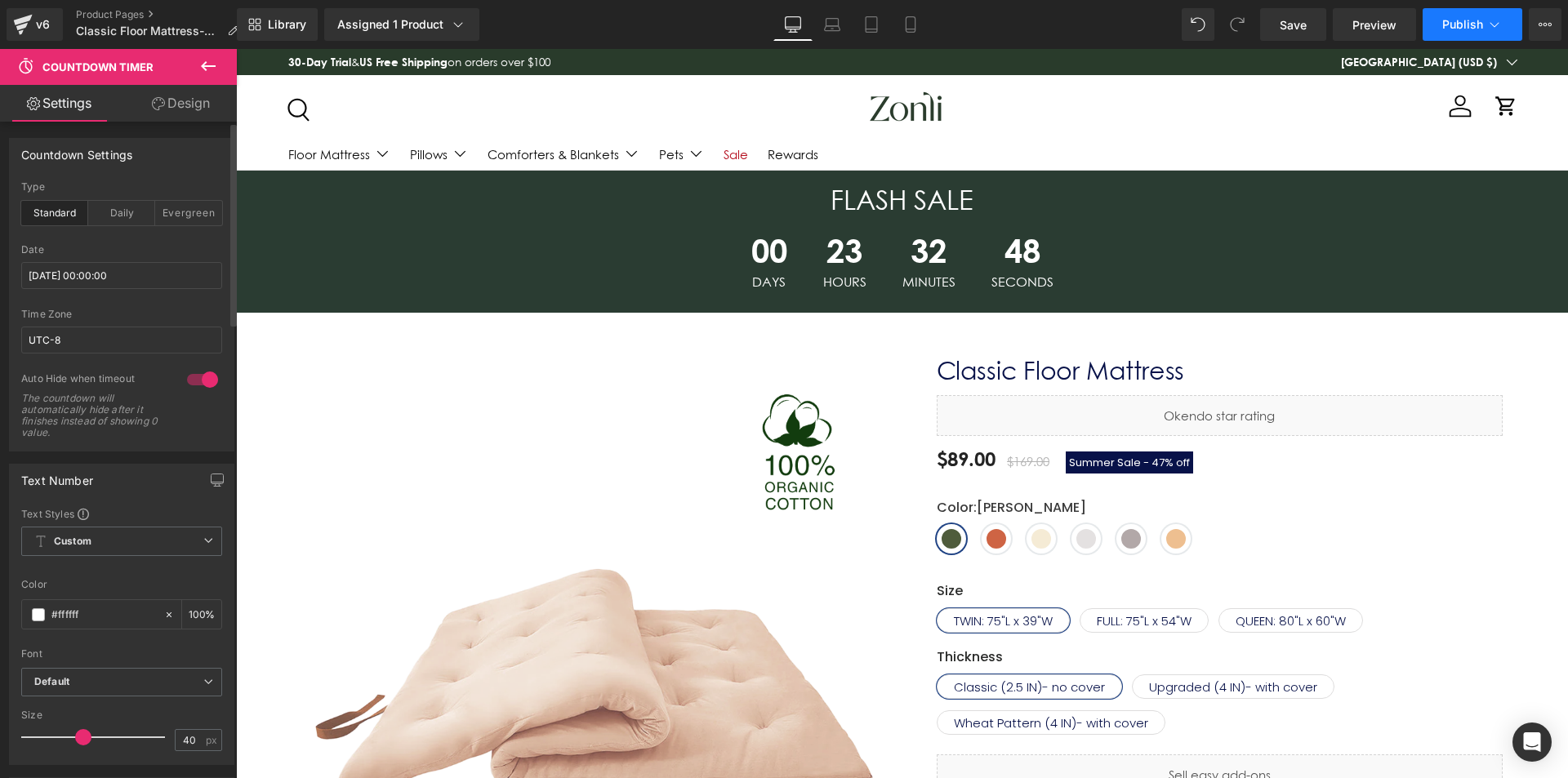
click at [1483, 24] on span "Publish" at bounding box center [1463, 24] width 41 height 13
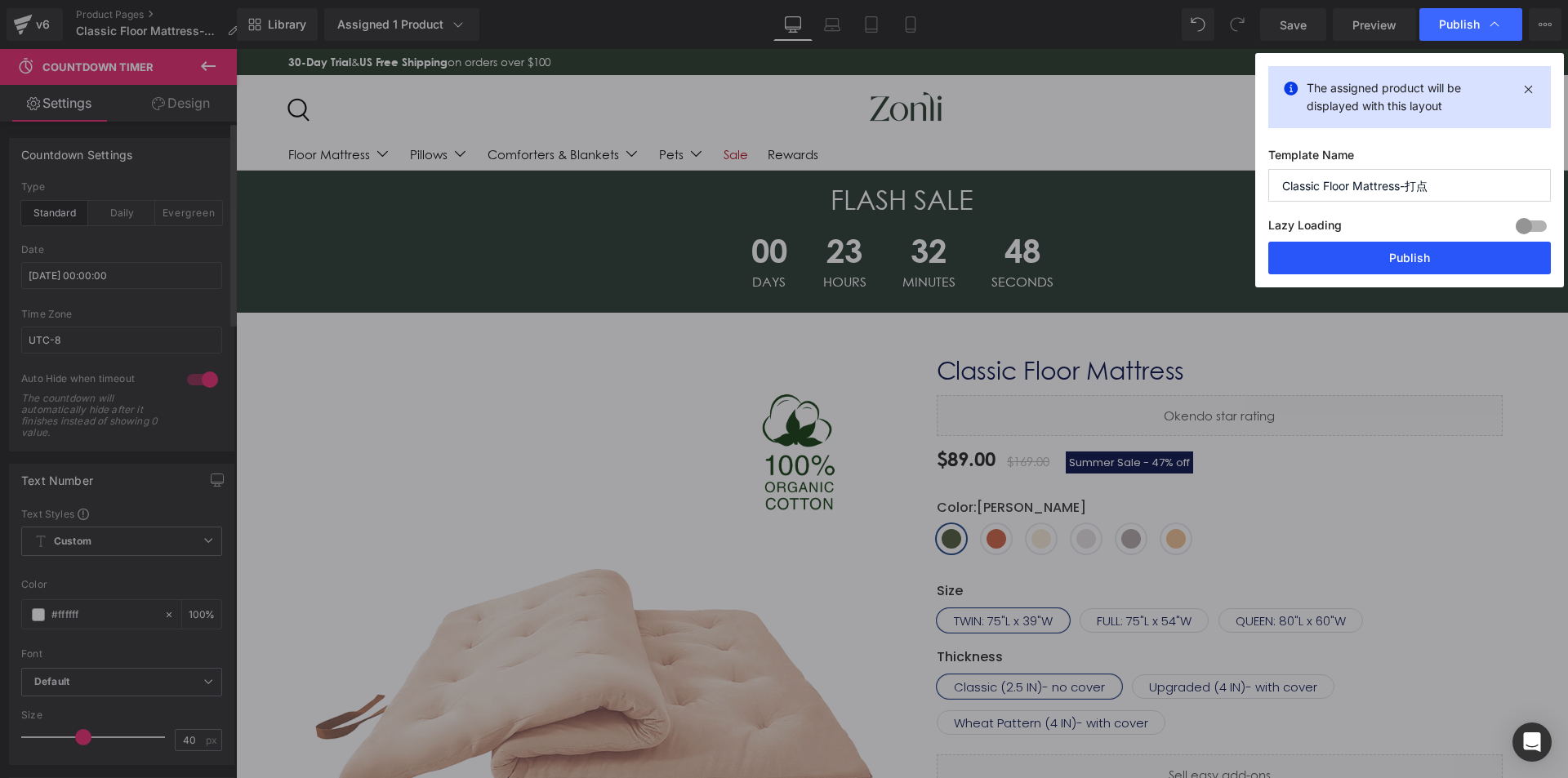
click at [1436, 264] on button "Publish" at bounding box center [1410, 258] width 283 height 33
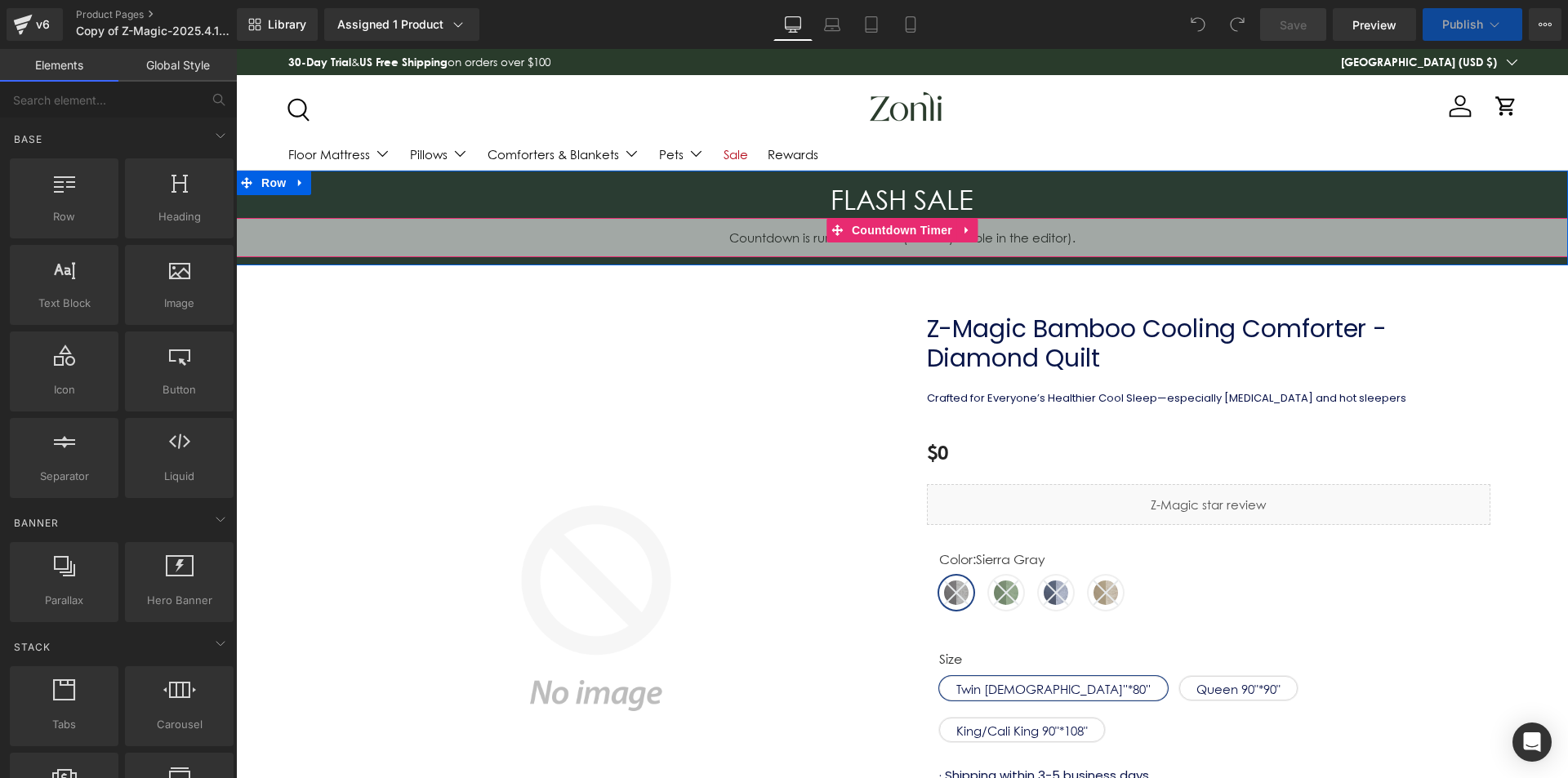
click at [901, 228] on span "Countdown Timer" at bounding box center [902, 230] width 109 height 24
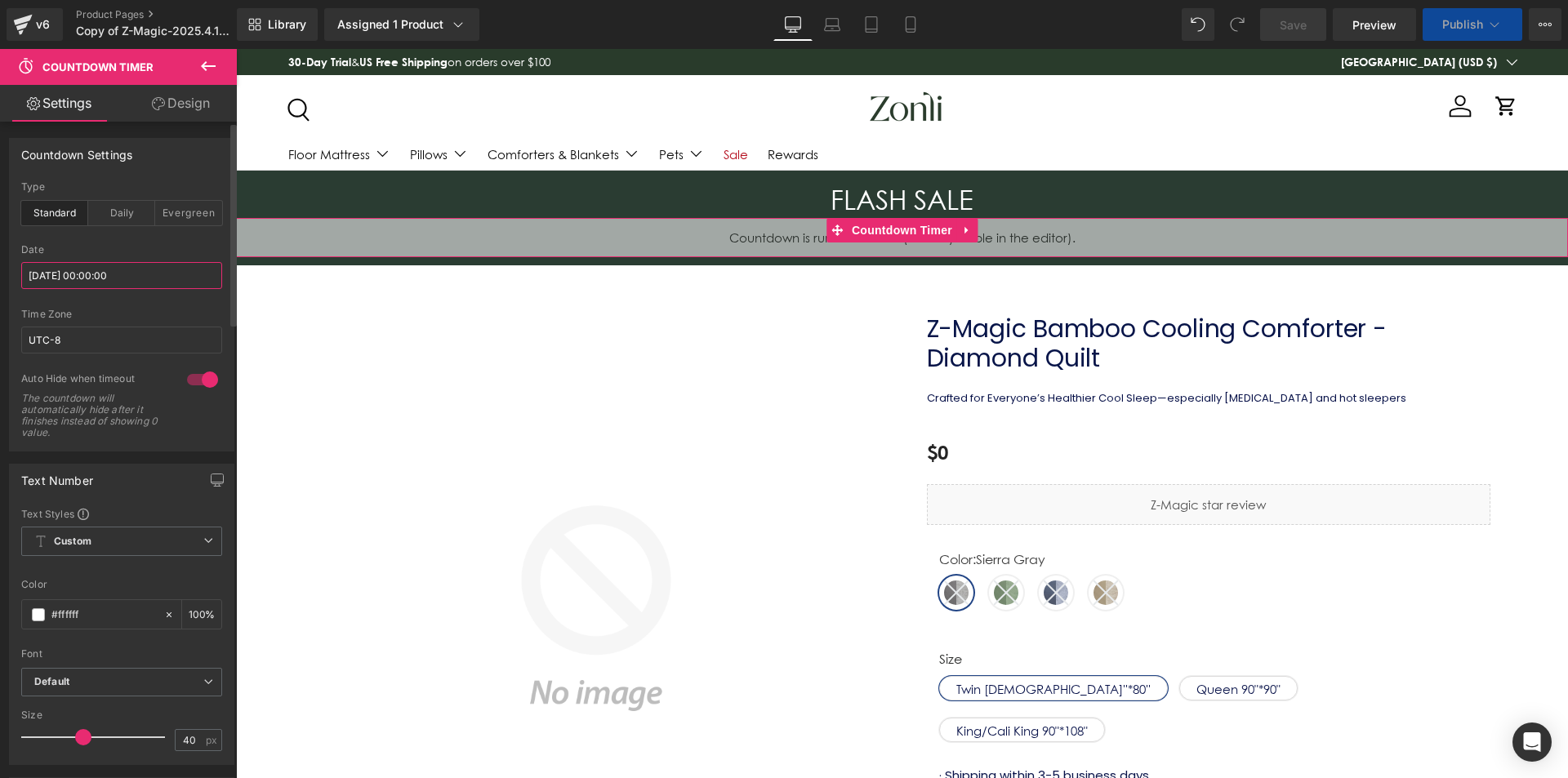
click at [106, 279] on input "[DATE] 00:00:00" at bounding box center [122, 275] width 201 height 27
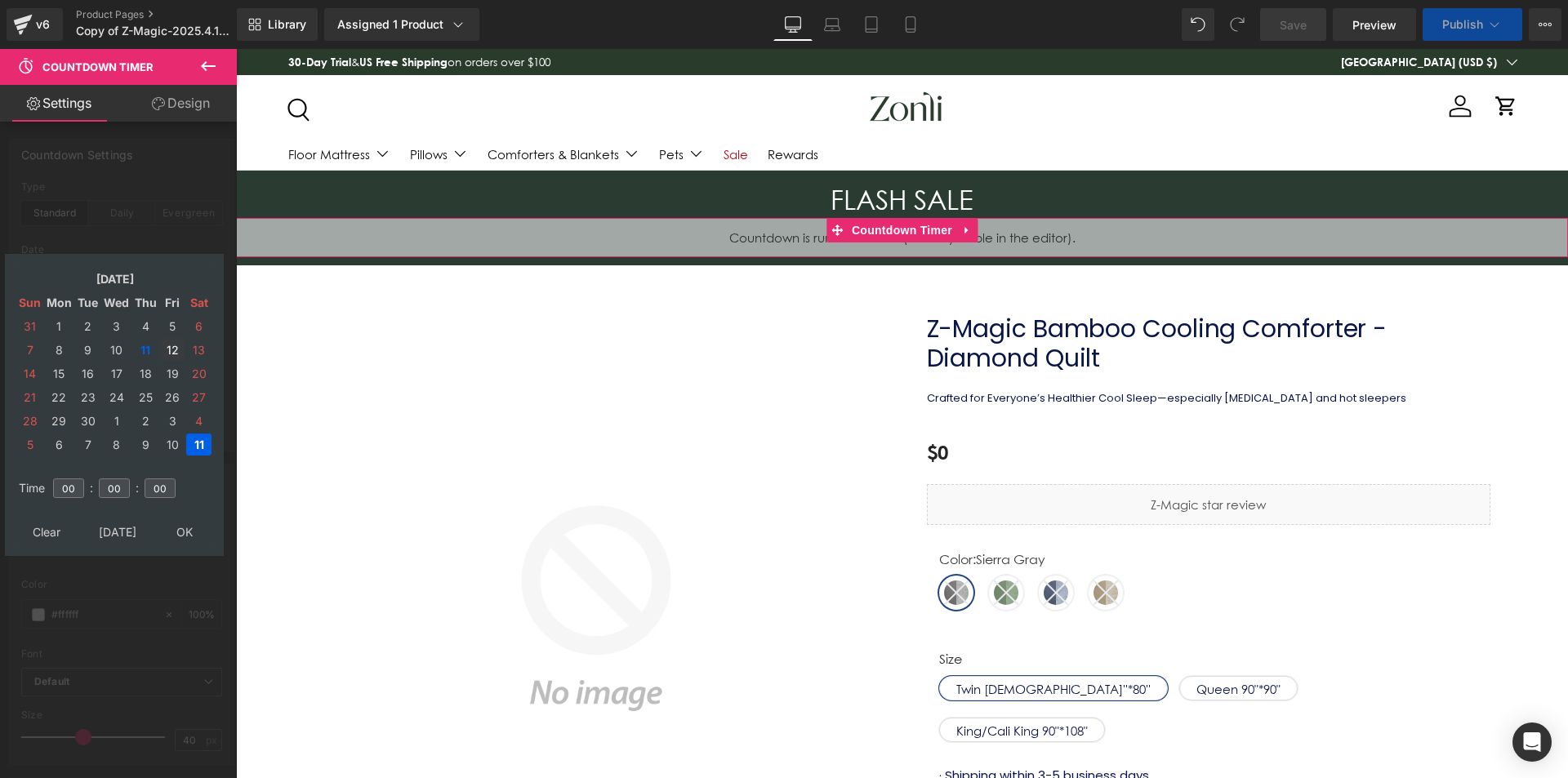
drag, startPoint x: 170, startPoint y: 345, endPoint x: 181, endPoint y: 529, distance: 184.3
click at [170, 346] on td "12" at bounding box center [172, 350] width 24 height 22
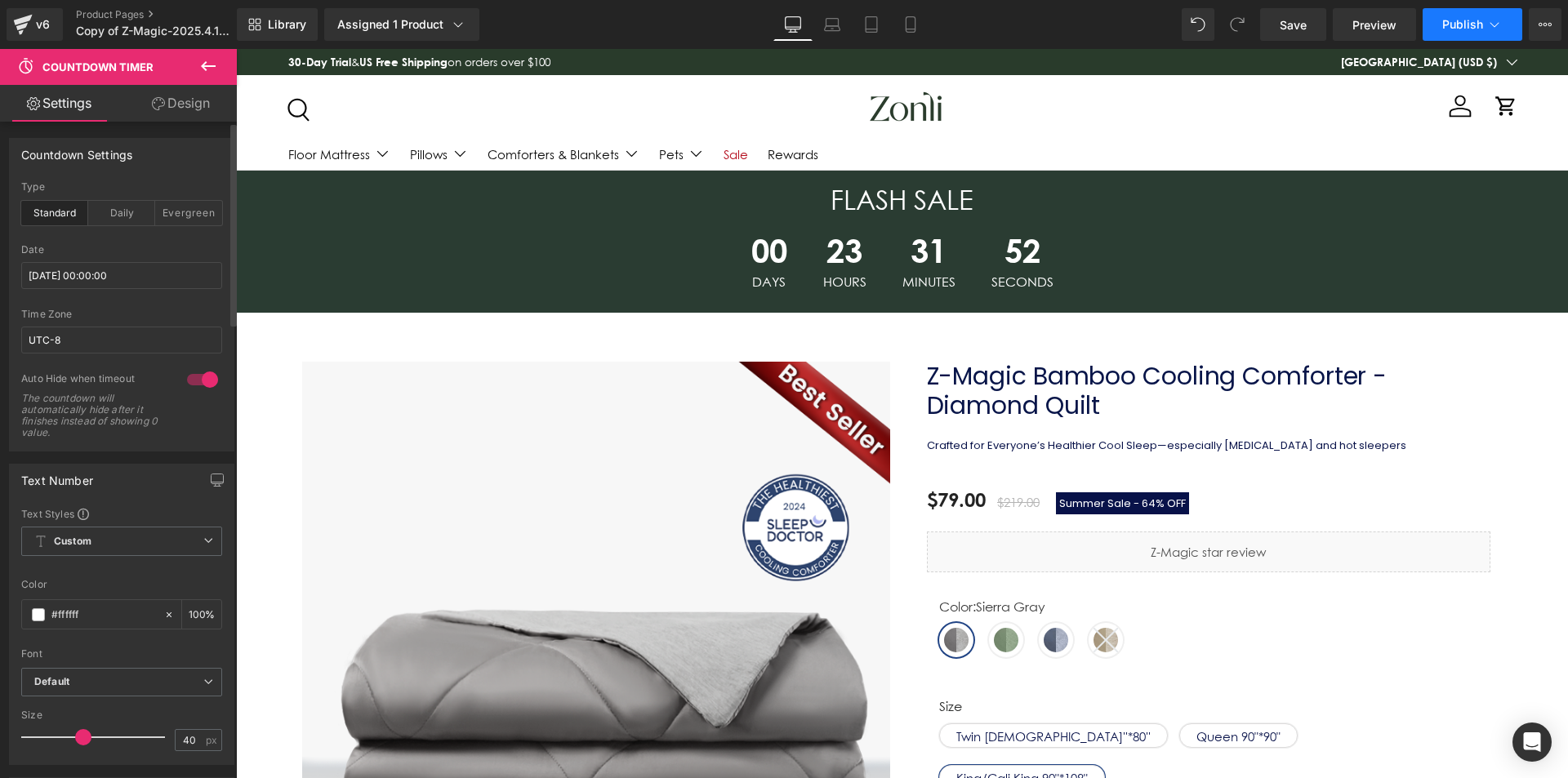
click at [1479, 29] on span "Publish" at bounding box center [1463, 24] width 41 height 13
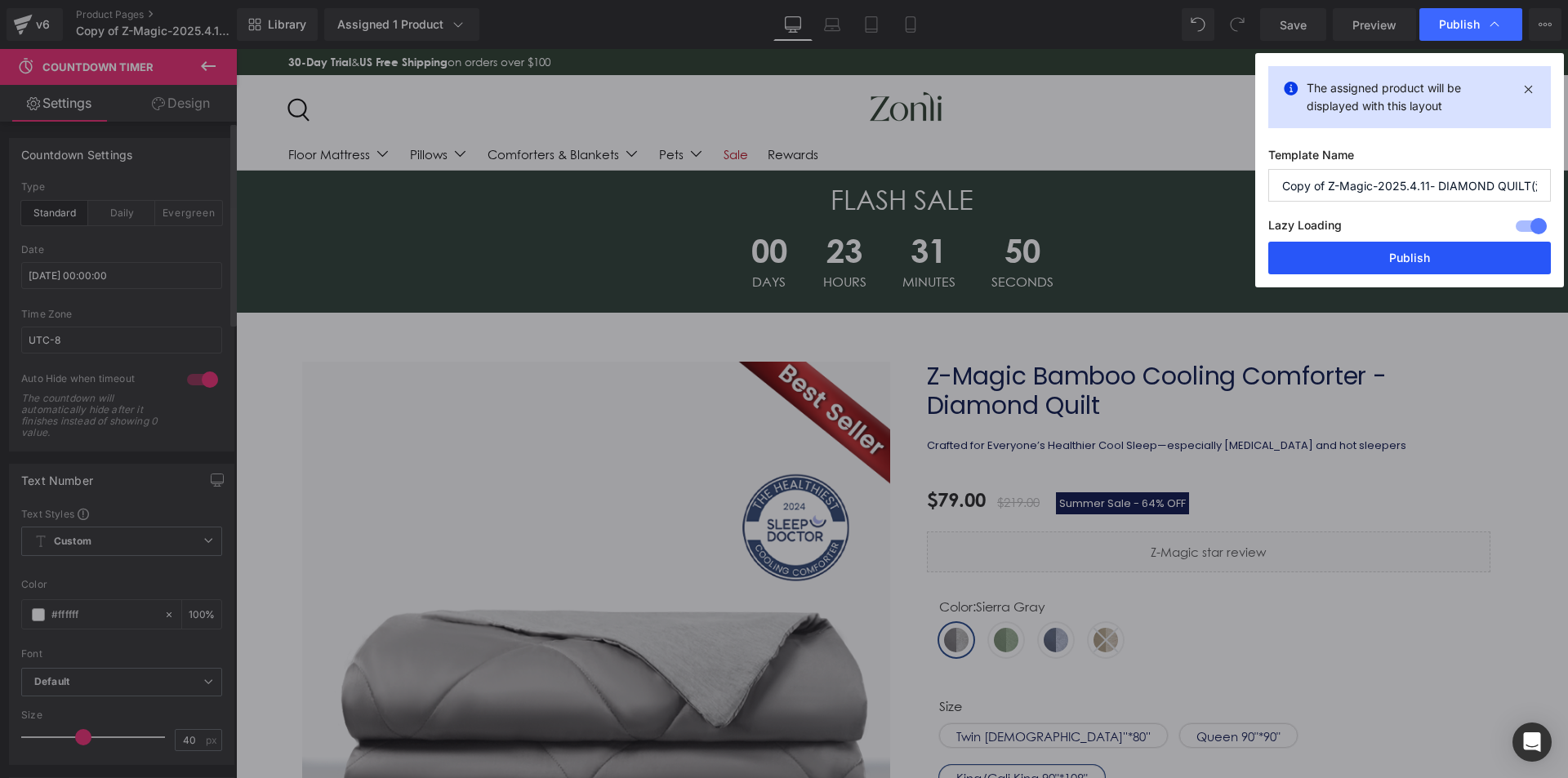
click at [1455, 257] on button "Publish" at bounding box center [1410, 258] width 283 height 33
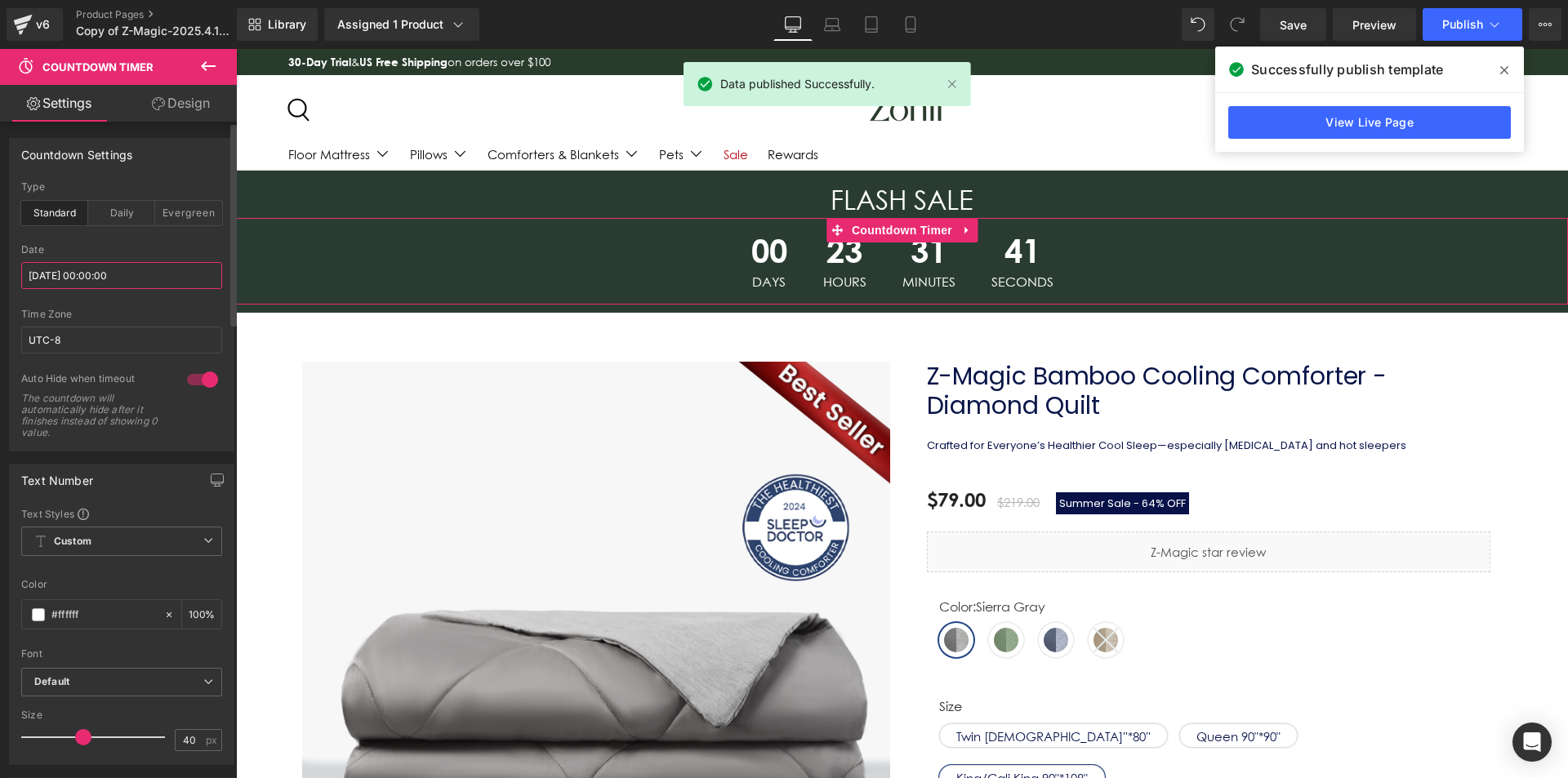
click at [109, 279] on input "2025/09/11 00:00:00" at bounding box center [122, 275] width 201 height 27
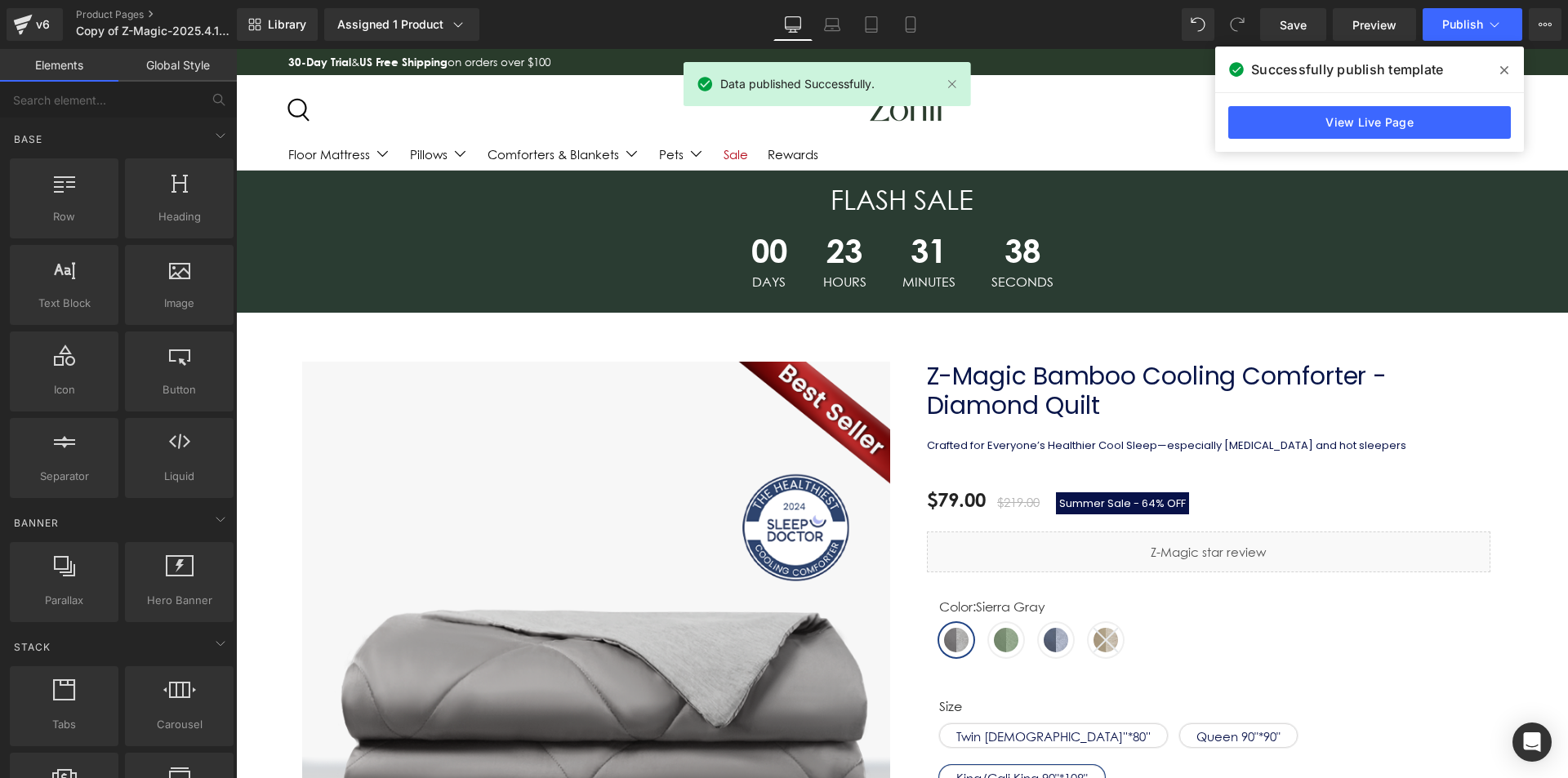
click at [533, 101] on div "Search Search Product type All All 7.4V Battery Heated Blanket Battery Heated B…" at bounding box center [492, 112] width 407 height 46
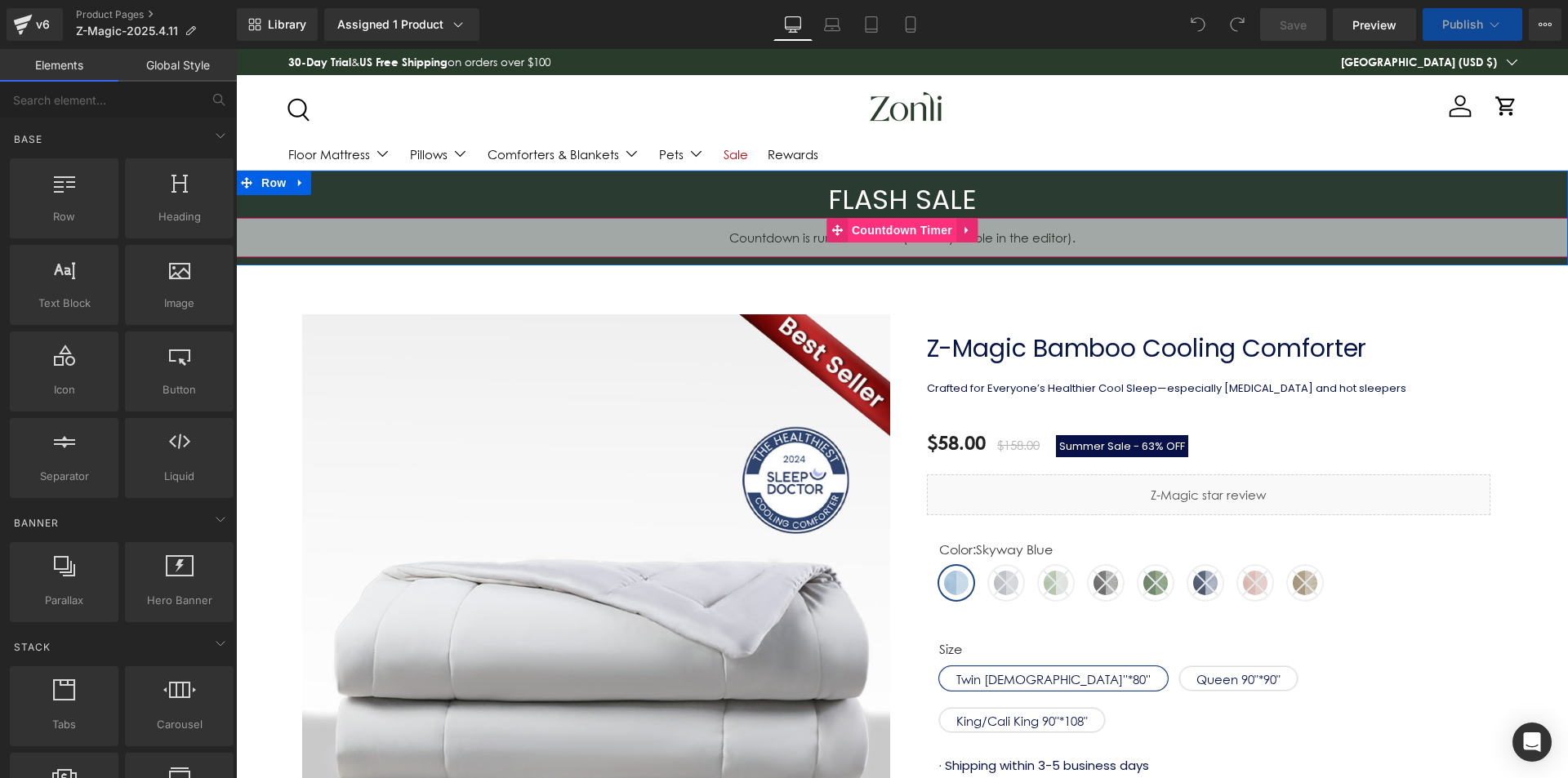
click at [880, 230] on span "Countdown Timer" at bounding box center [902, 230] width 109 height 24
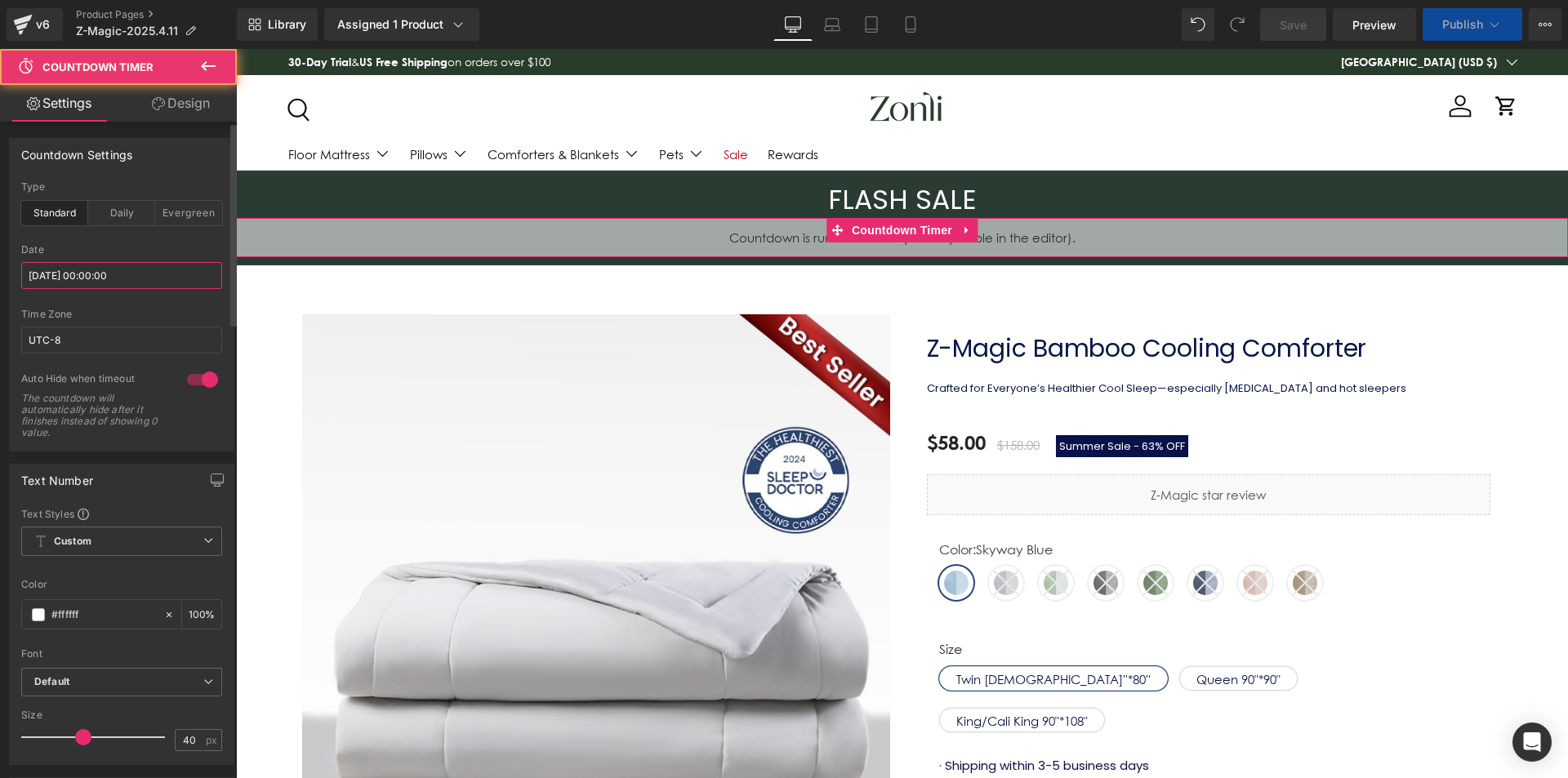
click at [106, 266] on input "[DATE] 00:00:00" at bounding box center [122, 275] width 201 height 27
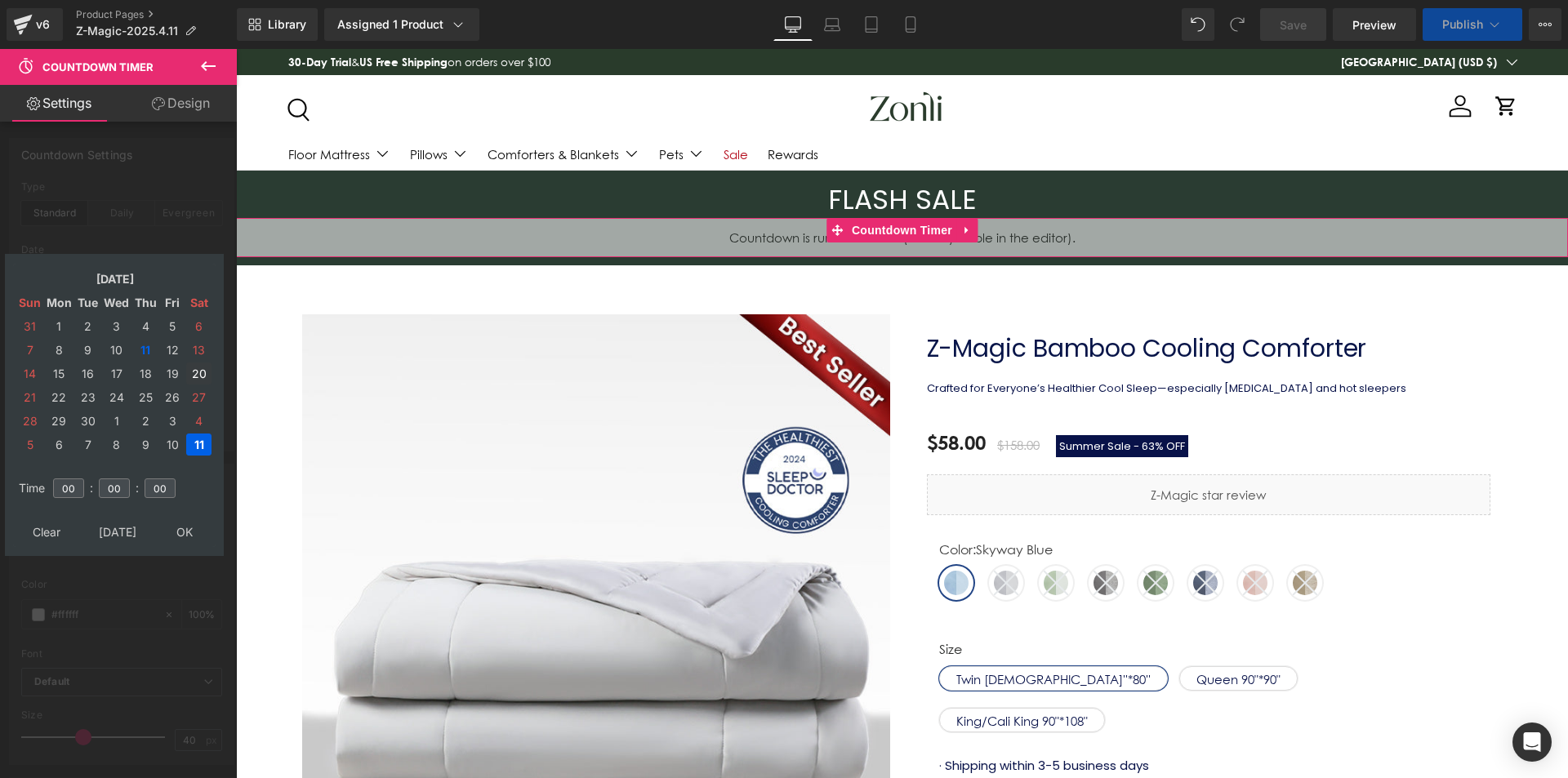
click at [170, 357] on td "12" at bounding box center [172, 350] width 24 height 22
drag, startPoint x: 188, startPoint y: 520, endPoint x: 177, endPoint y: 520, distance: 11.0
click at [185, 520] on table "Clear Today OK" at bounding box center [114, 532] width 203 height 30
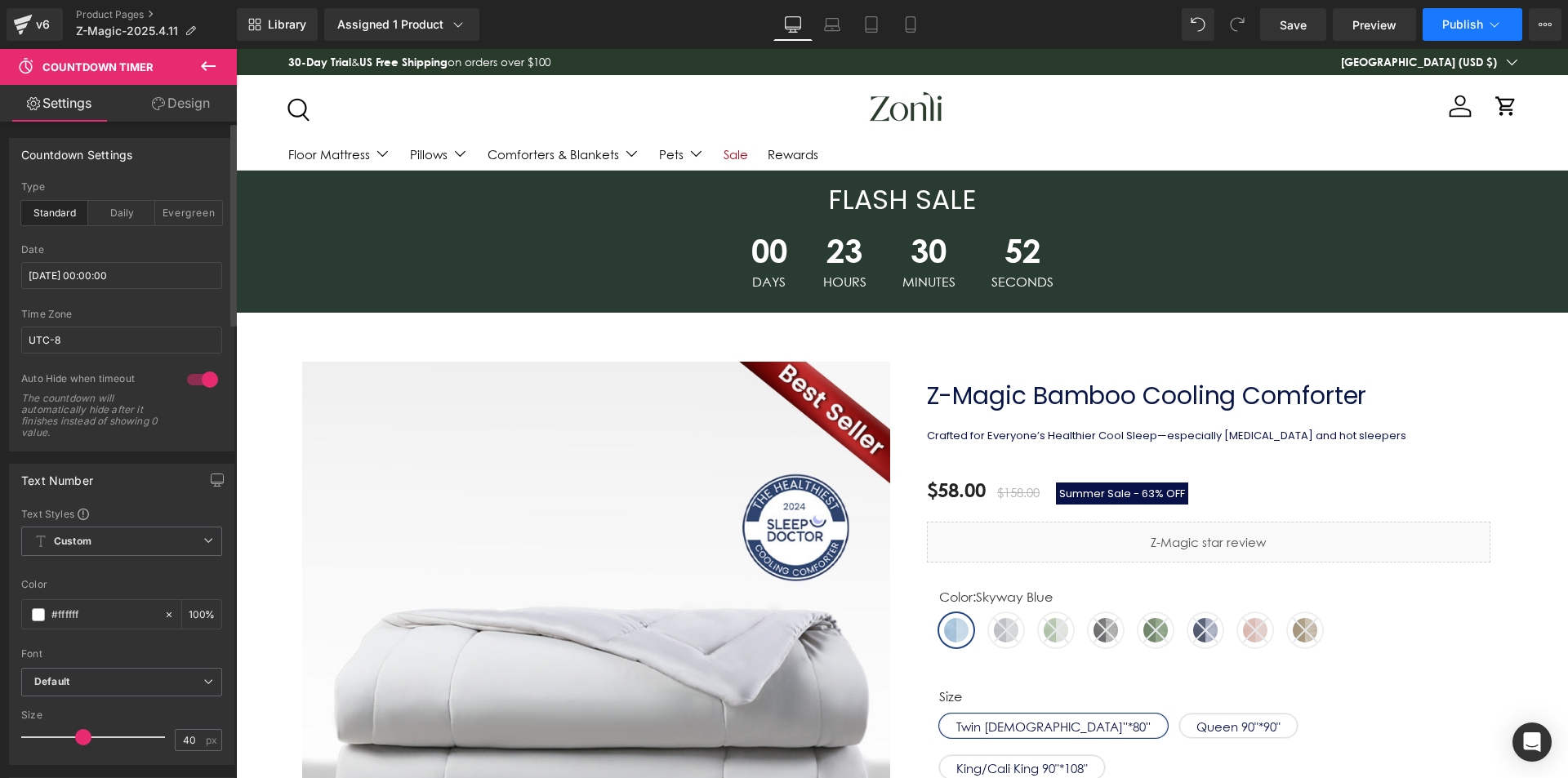
click at [1478, 29] on span "Publish" at bounding box center [1463, 24] width 41 height 13
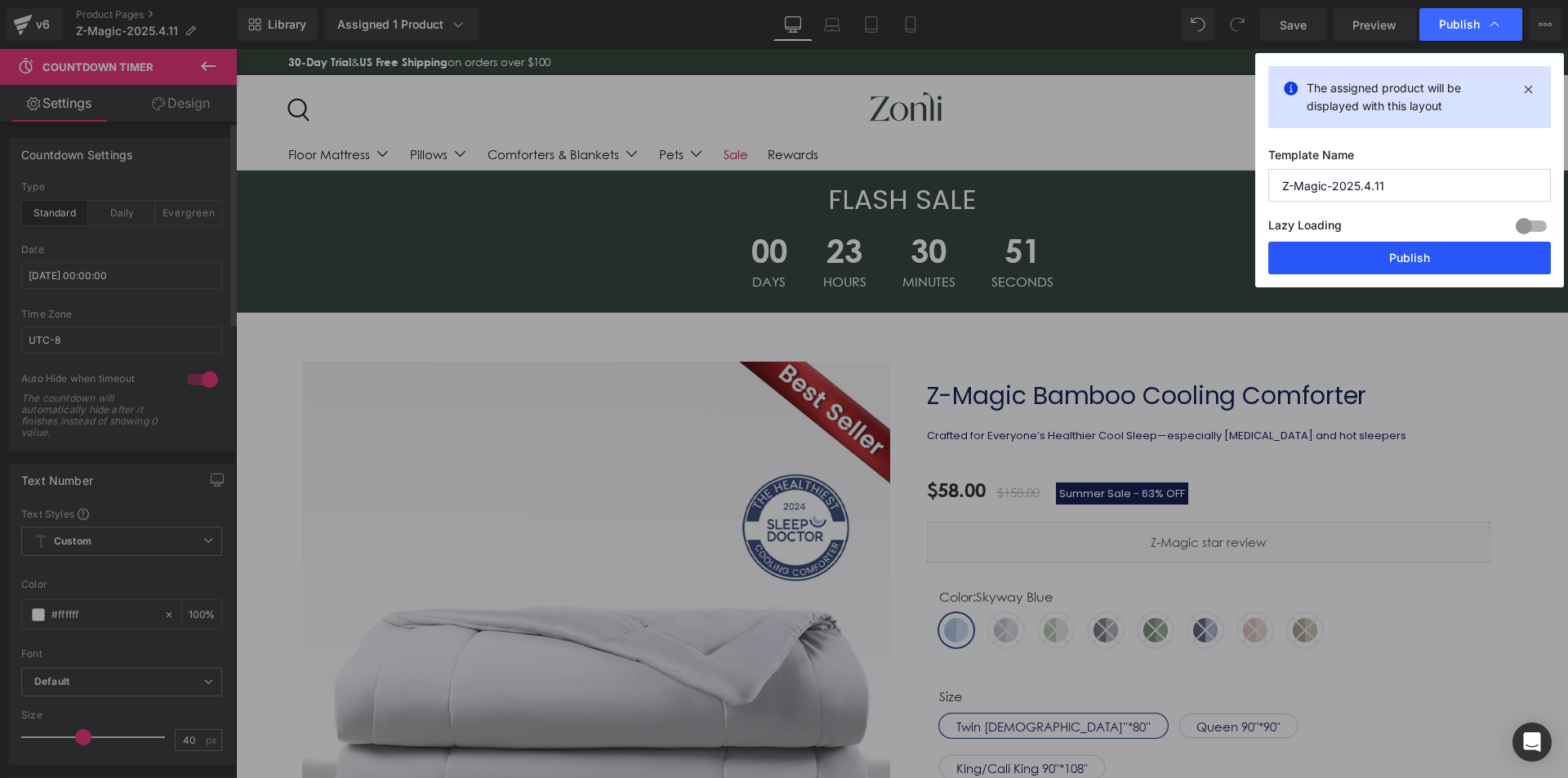
click at [1392, 244] on button "Publish" at bounding box center [1410, 258] width 283 height 33
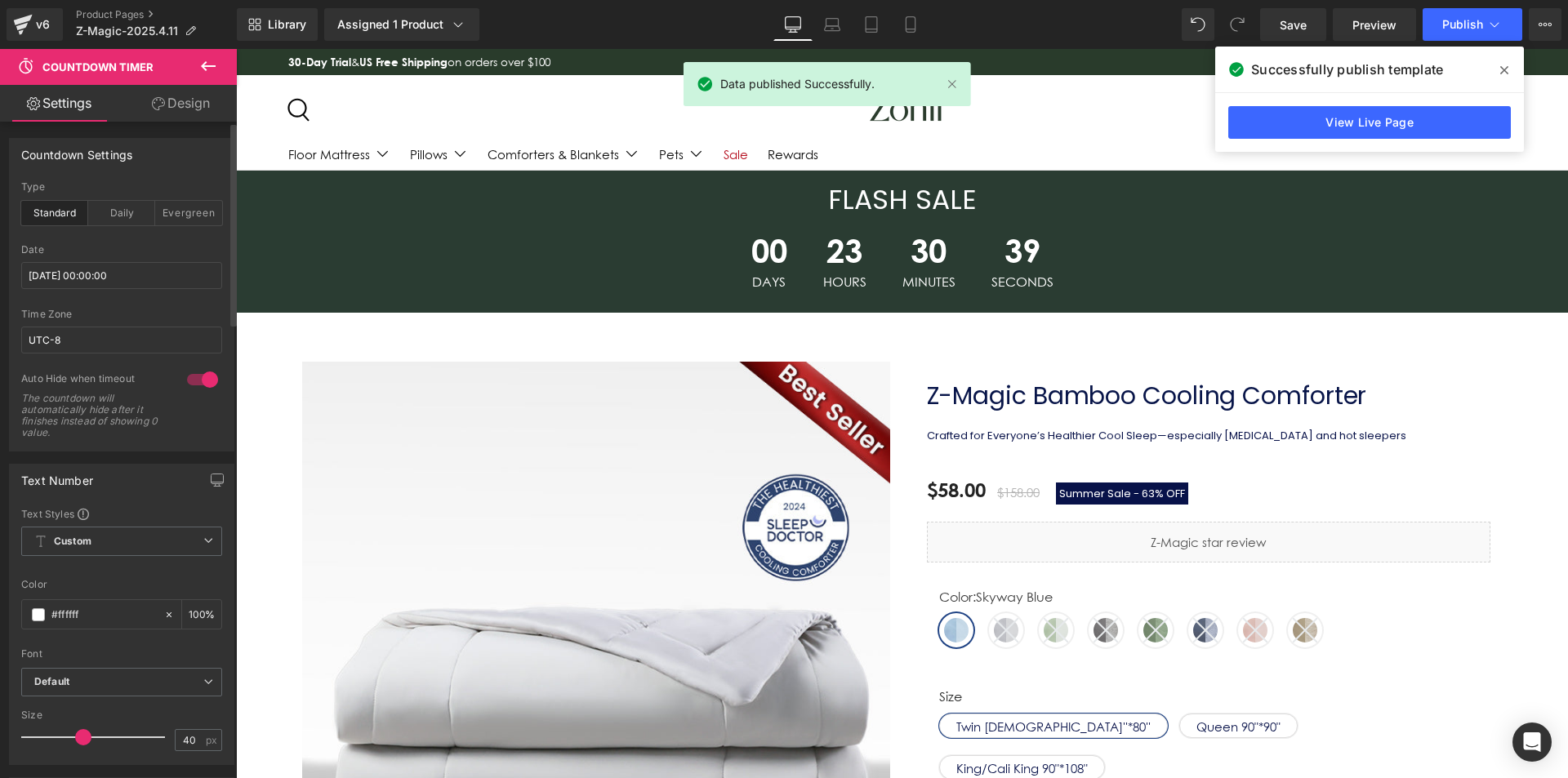
click at [1505, 68] on icon at bounding box center [1505, 70] width 8 height 8
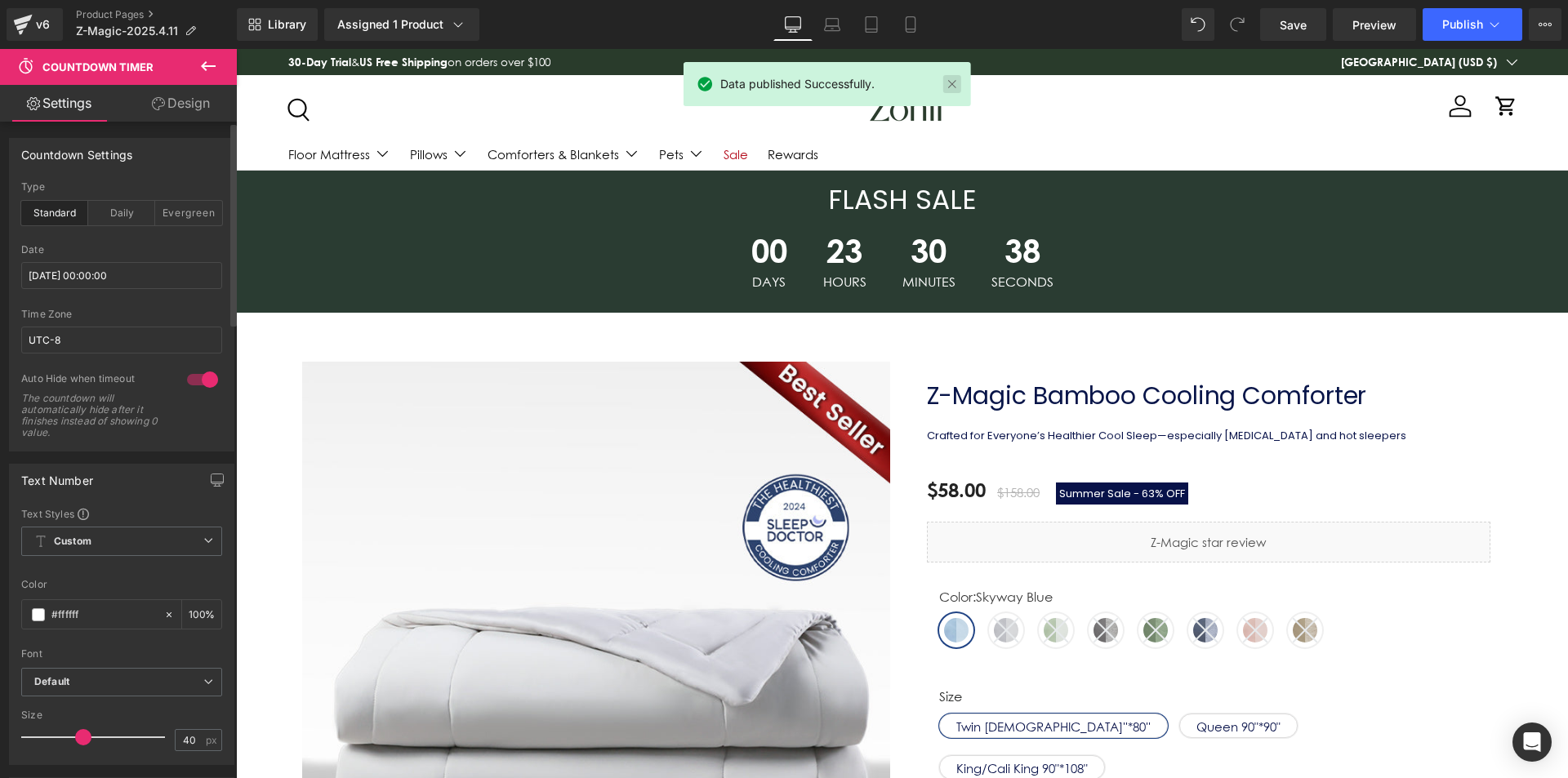
click at [952, 84] on link at bounding box center [952, 84] width 18 height 18
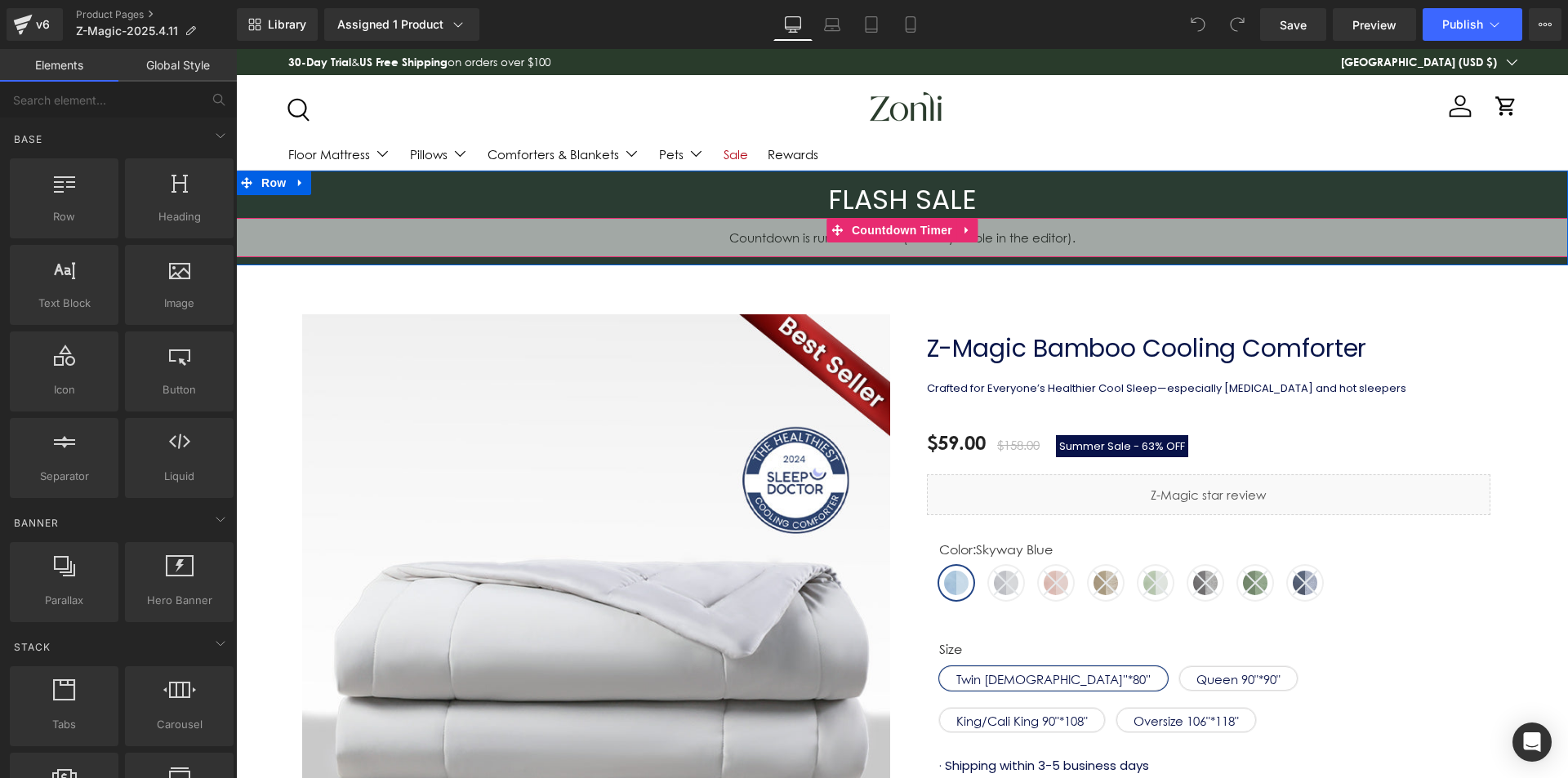
click at [932, 225] on span "Countdown Timer" at bounding box center [902, 230] width 109 height 24
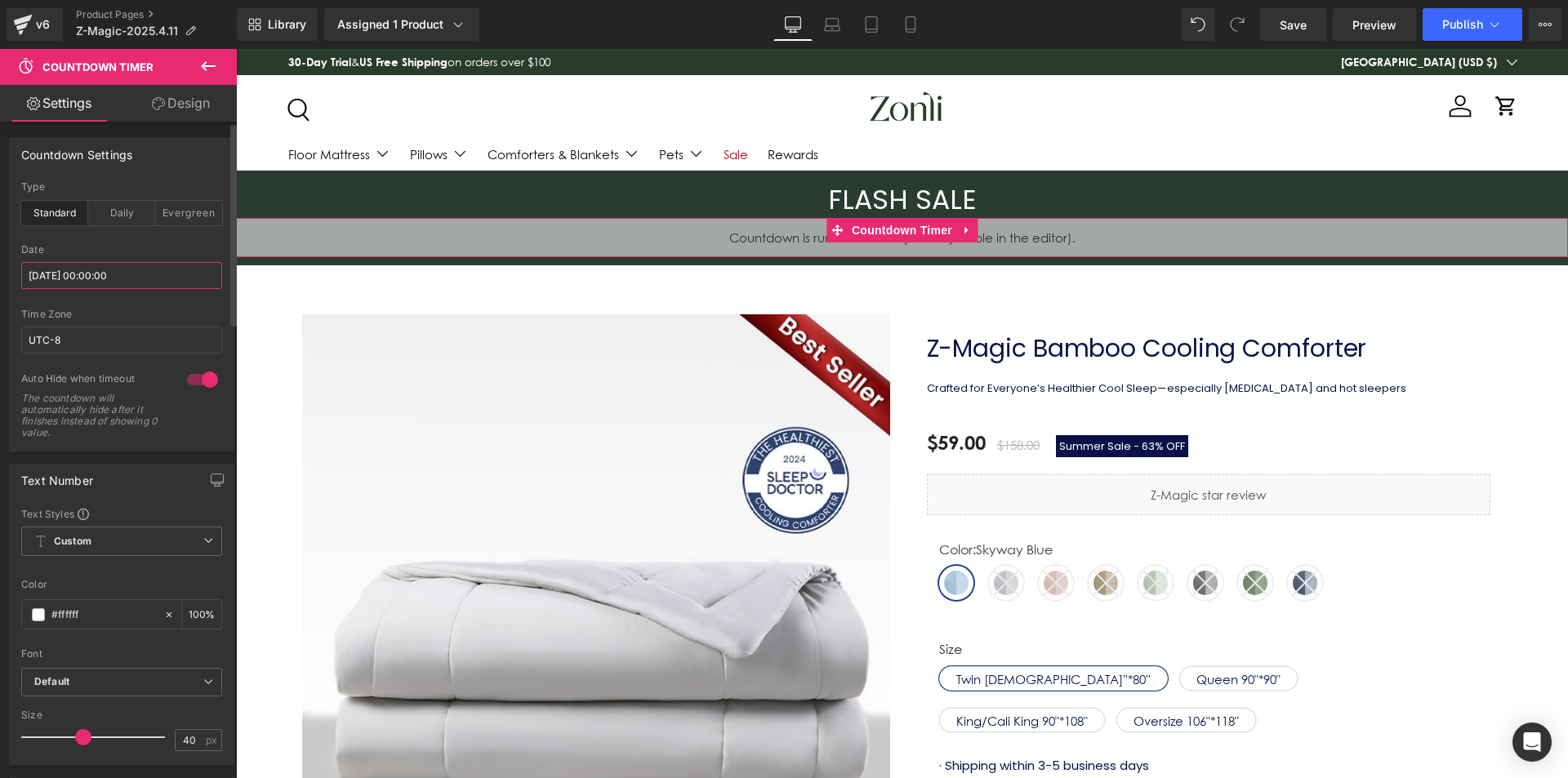
click at [105, 275] on input "[DATE] 00:00:00" at bounding box center [122, 275] width 201 height 27
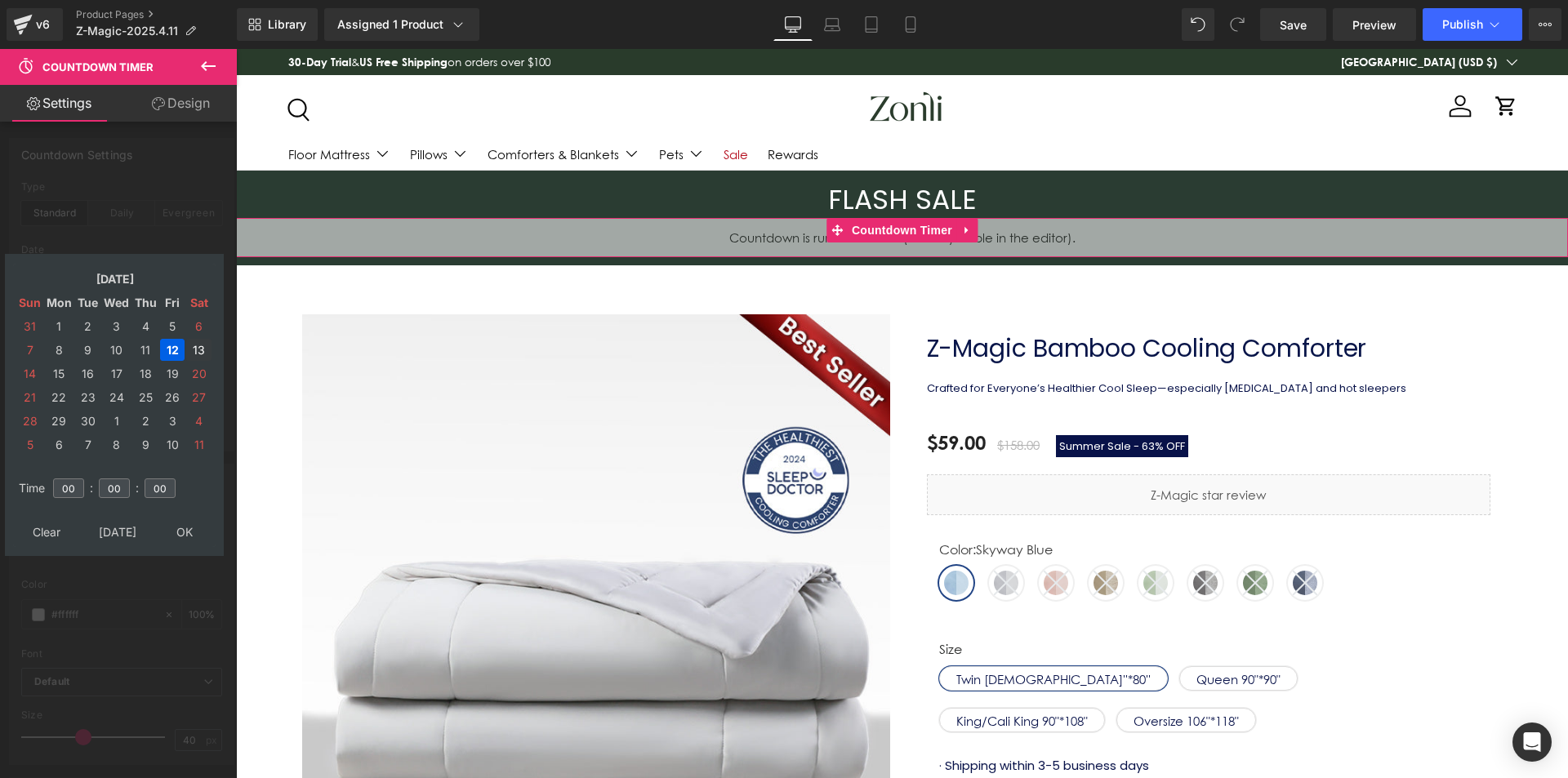
click at [197, 352] on td "13" at bounding box center [199, 350] width 25 height 22
drag, startPoint x: 185, startPoint y: 530, endPoint x: 30, endPoint y: 459, distance: 170.5
type input "[DATE] 00:00:00"
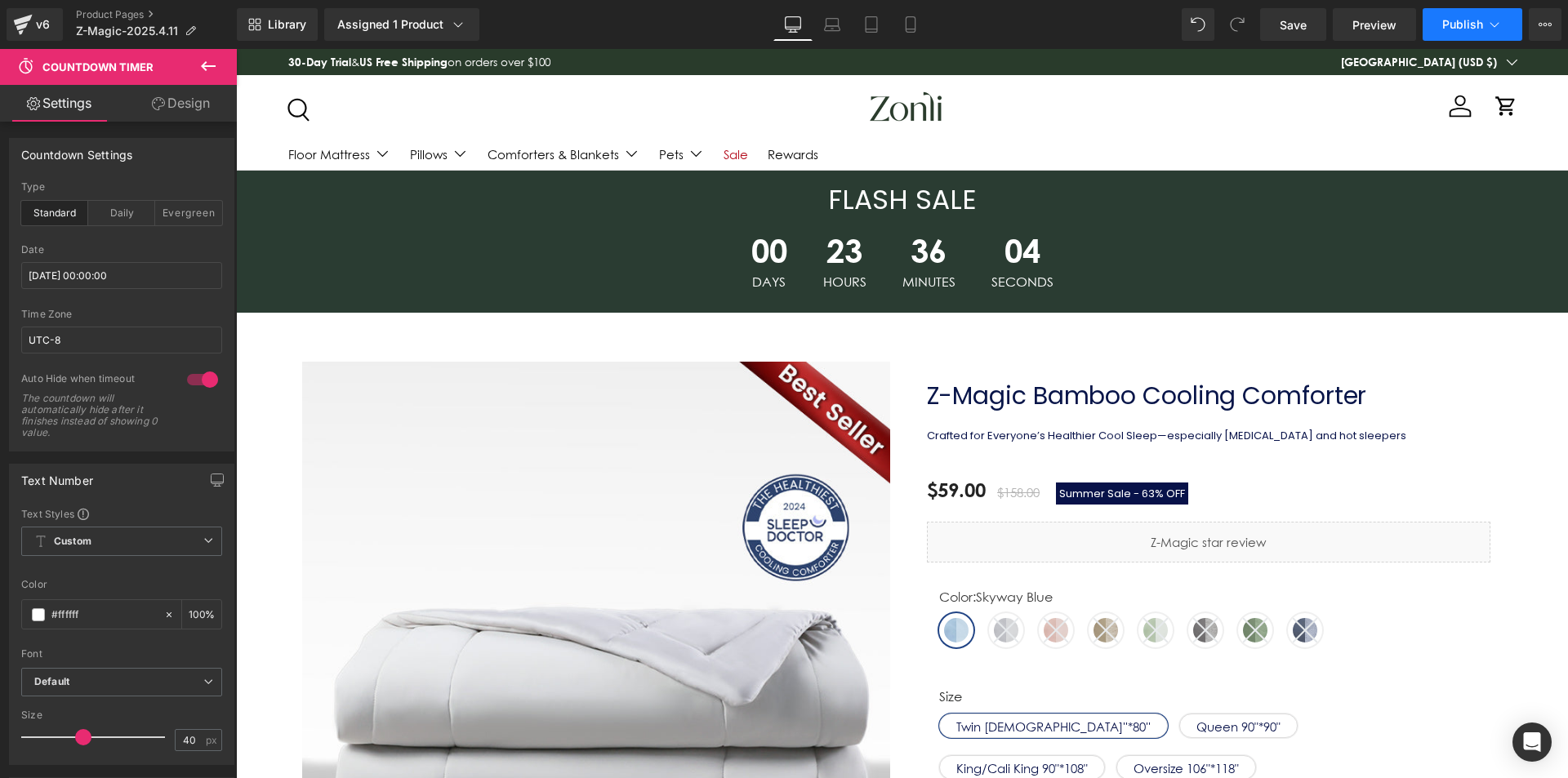
click at [1474, 25] on span "Publish" at bounding box center [1463, 24] width 41 height 13
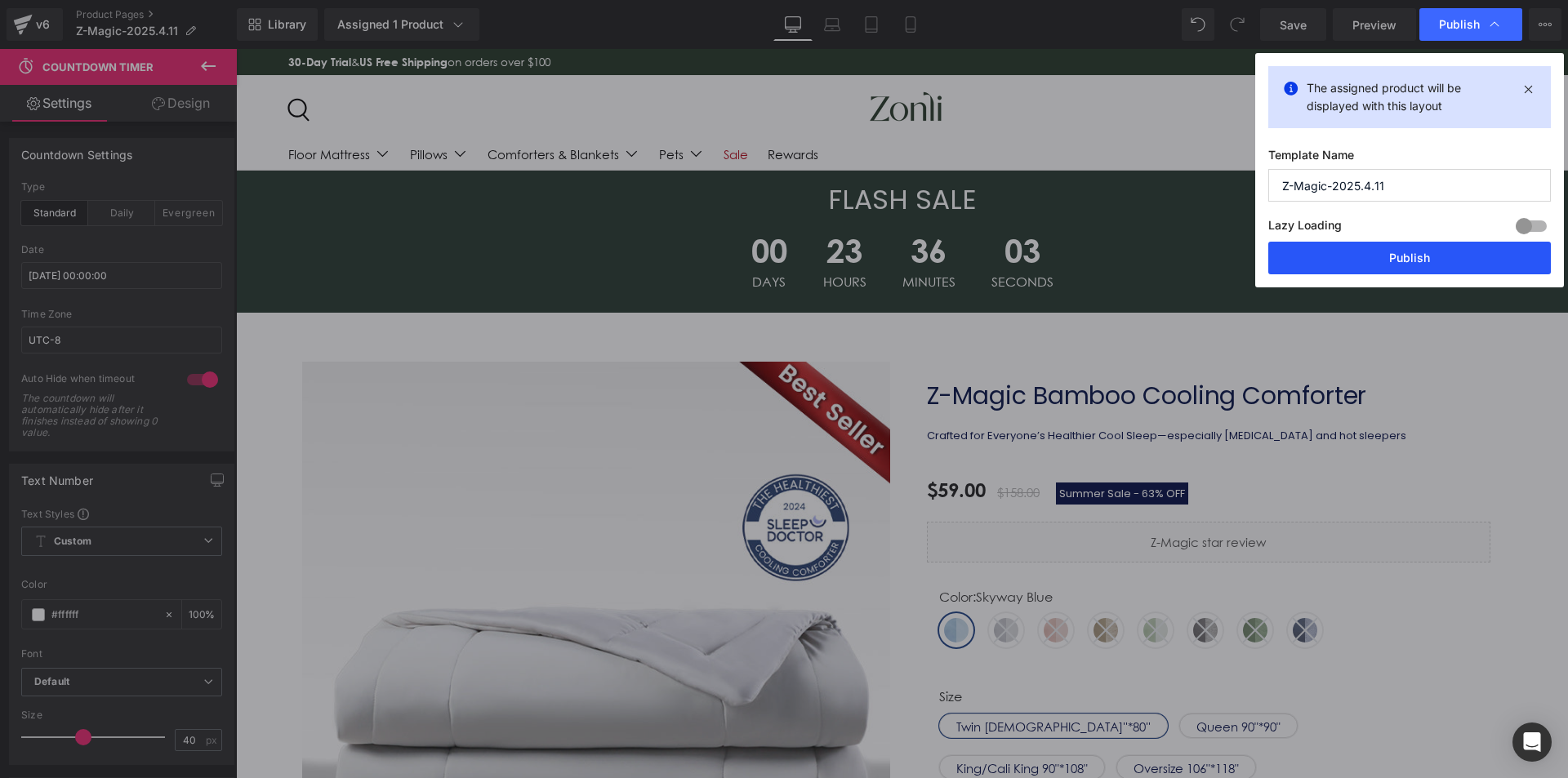
click at [1395, 260] on button "Publish" at bounding box center [1410, 258] width 283 height 33
